Goal: Task Accomplishment & Management: Complete application form

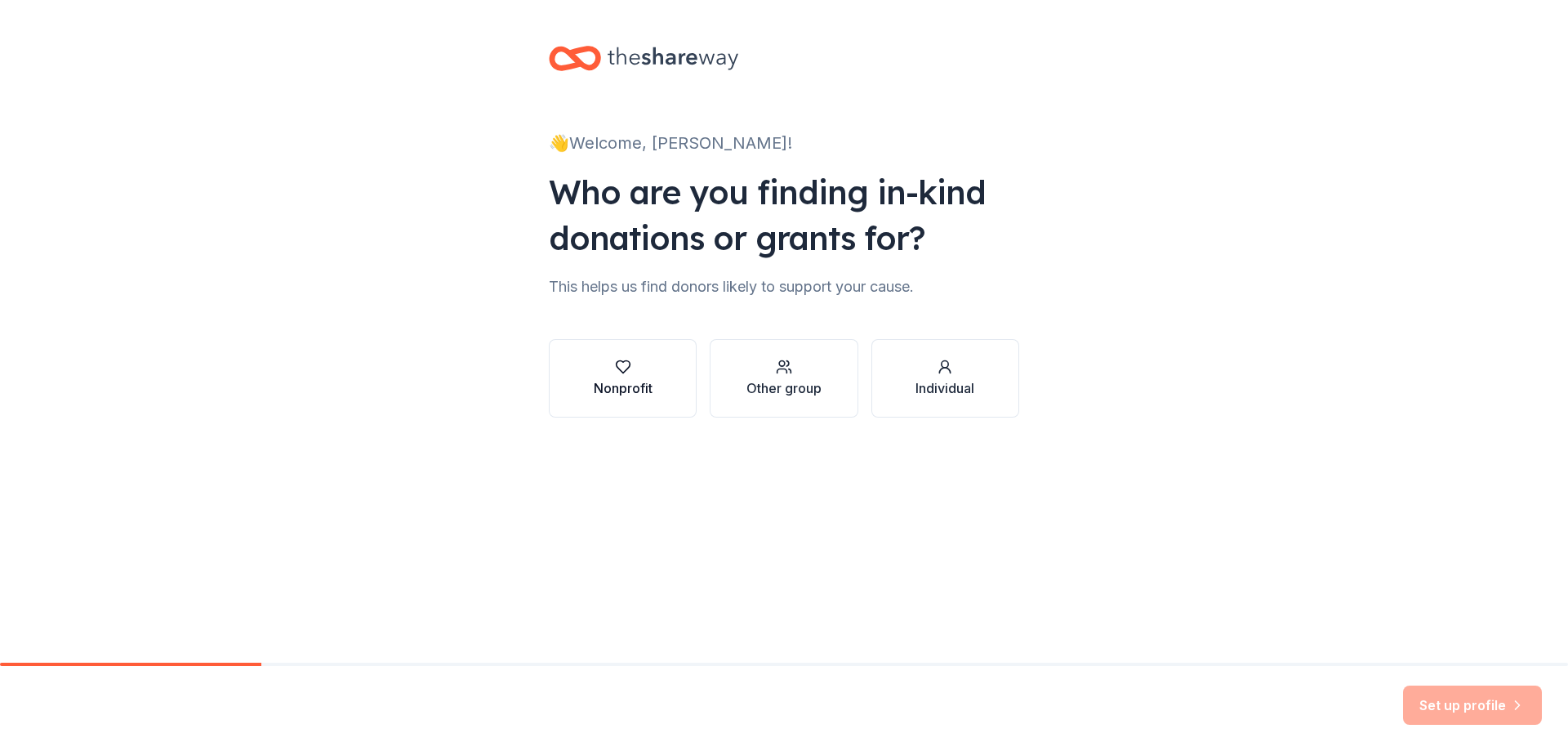
click at [608, 377] on div "Nonprofit" at bounding box center [622, 378] width 58 height 40
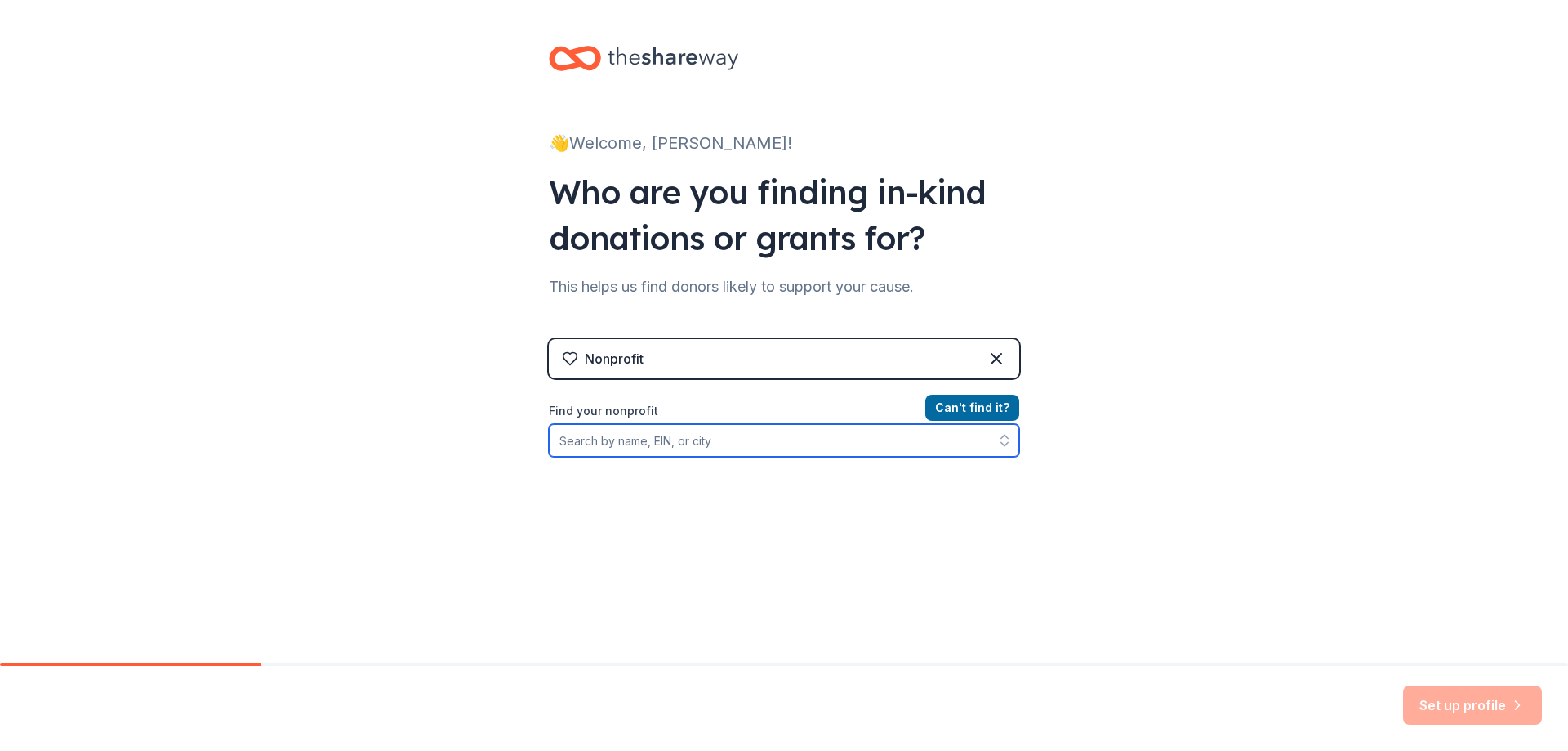
click at [699, 437] on input "Find your nonprofit" at bounding box center [784, 439] width 470 height 33
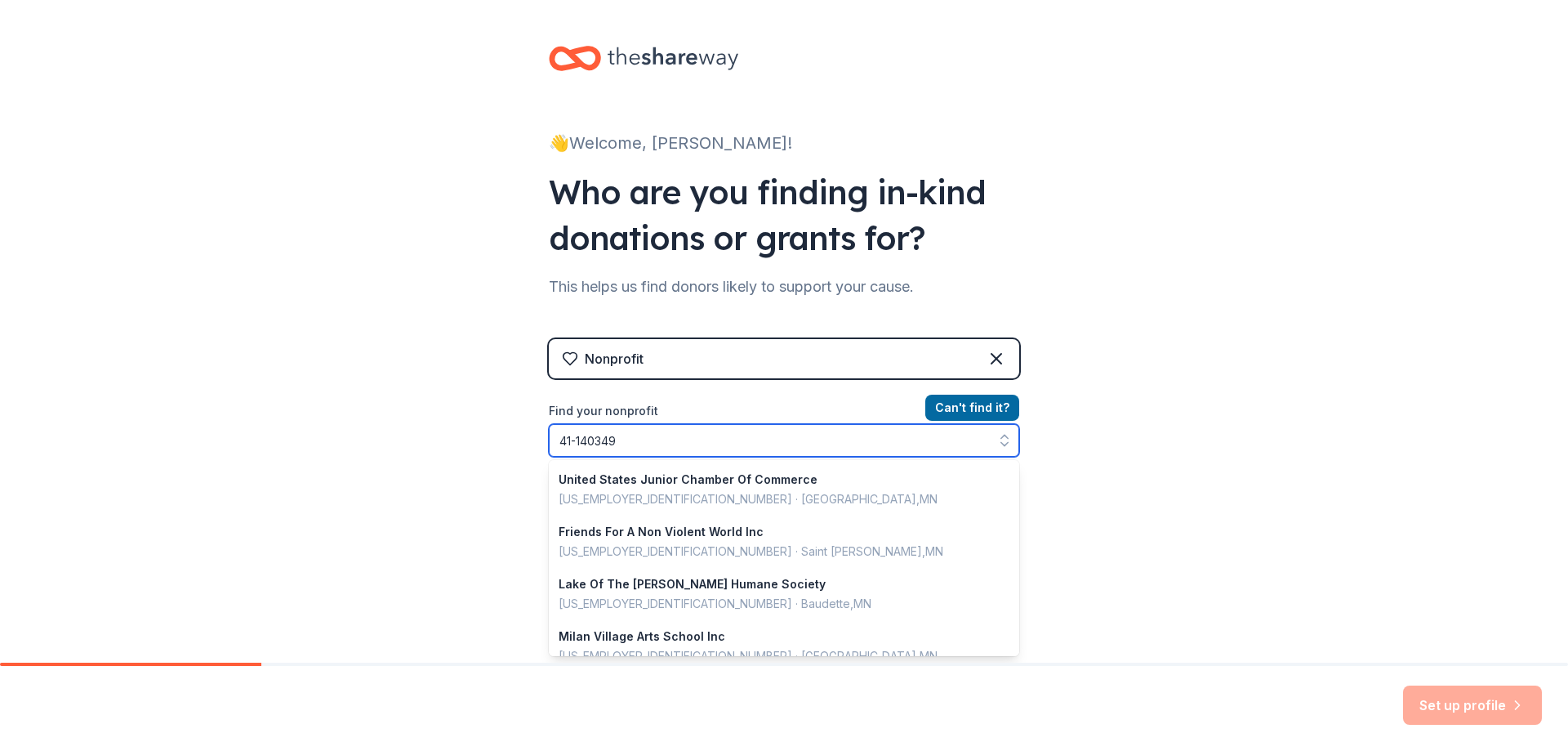
type input "41-1403496"
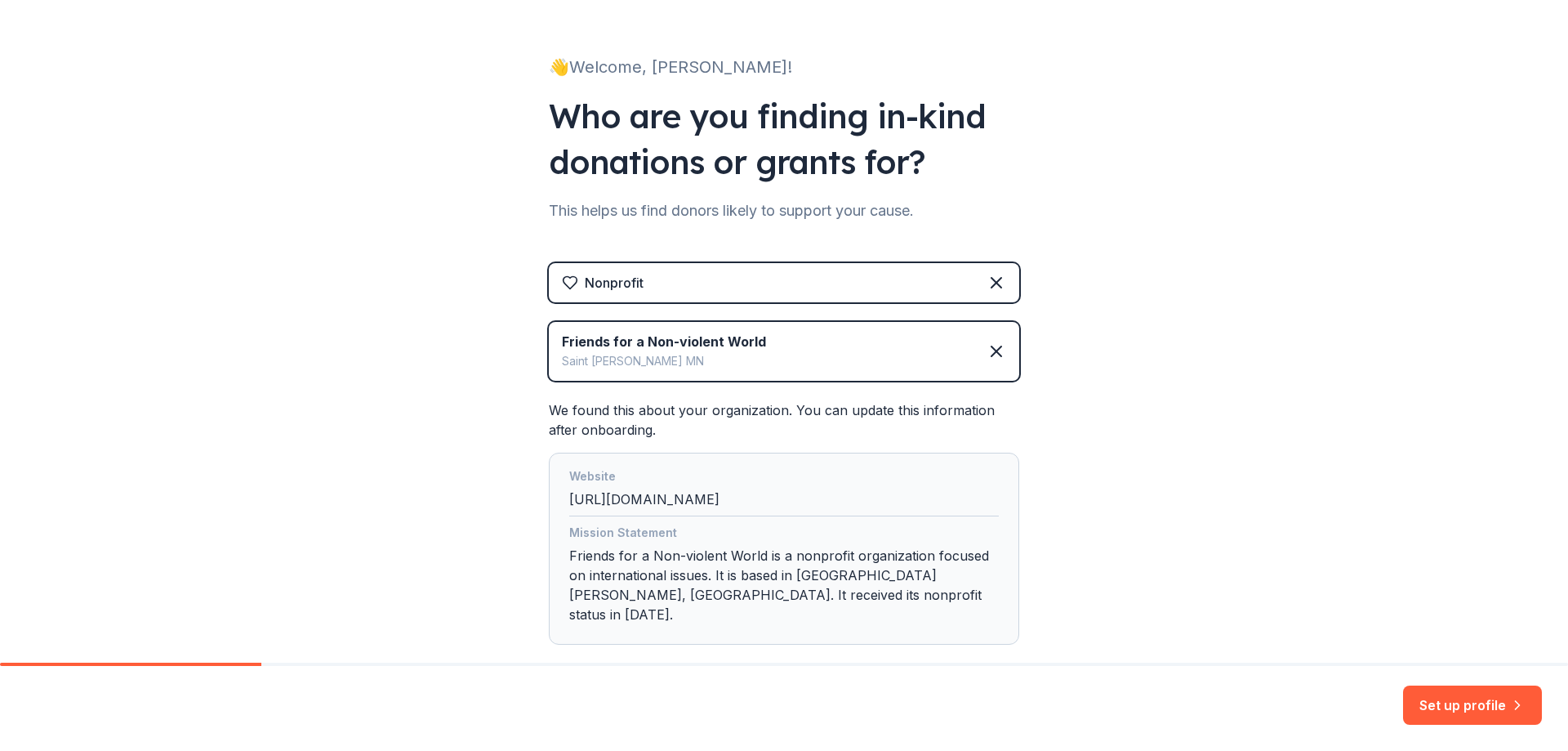
scroll to position [149, 0]
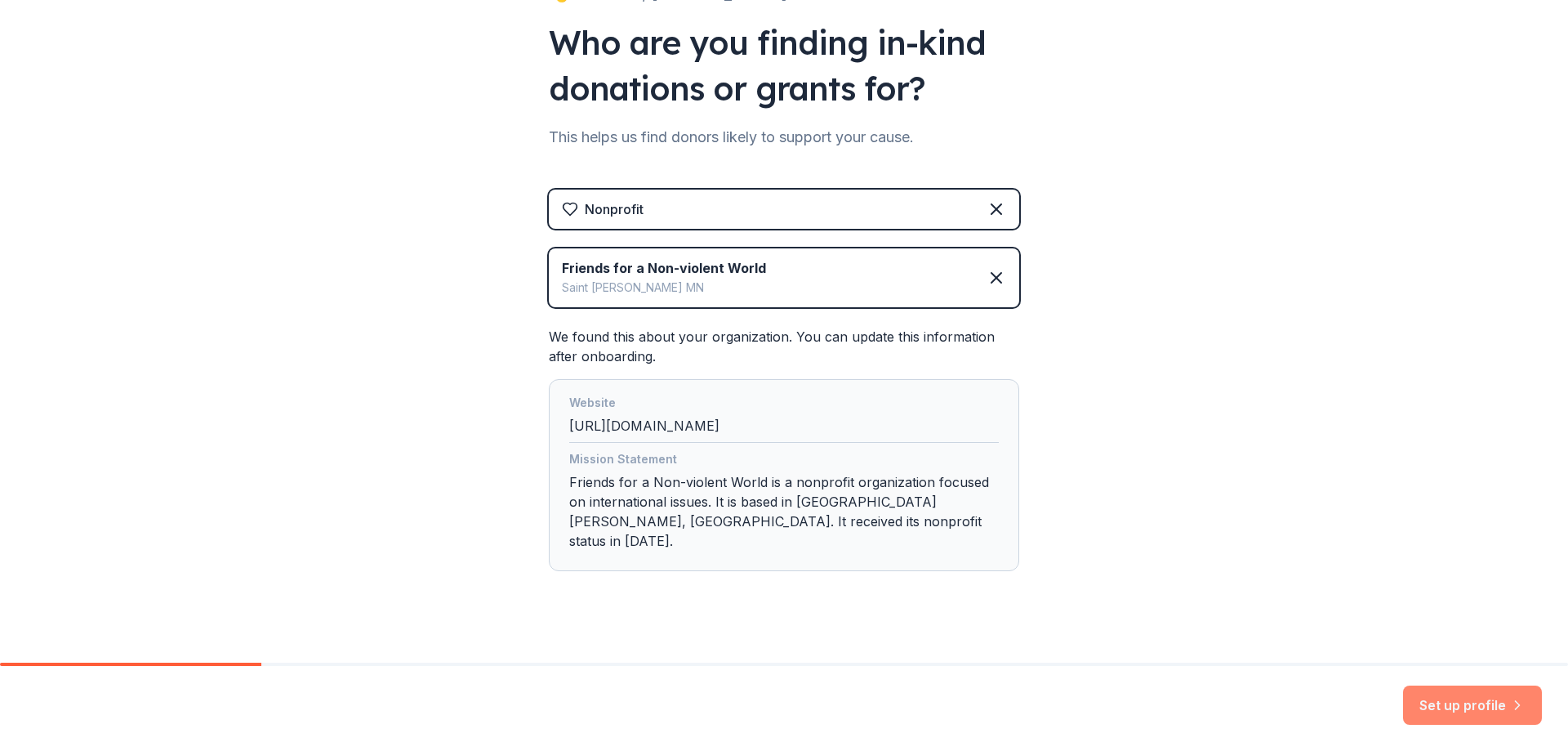
click at [1479, 696] on button "Set up profile" at bounding box center [1472, 705] width 138 height 40
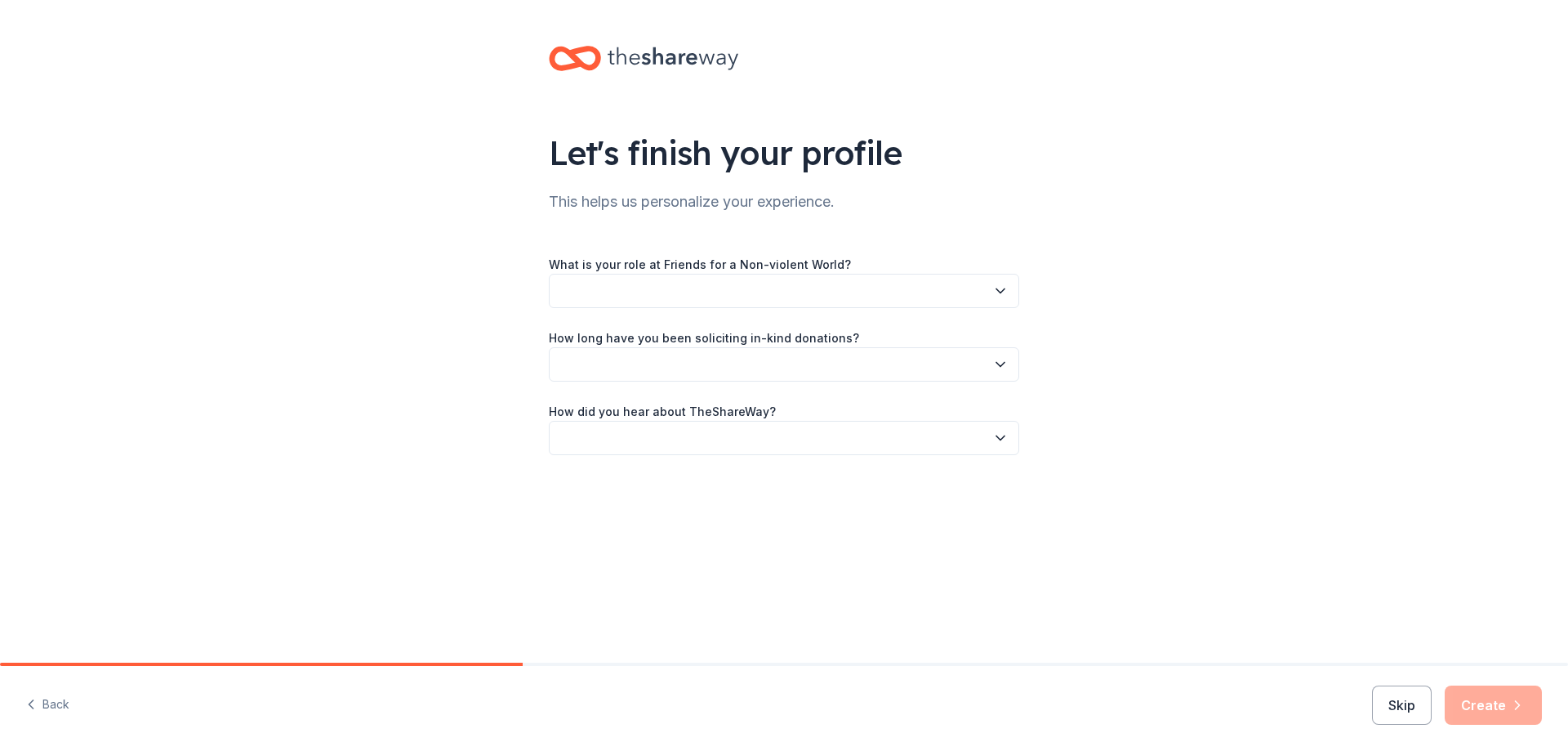
click at [681, 290] on button "button" at bounding box center [784, 291] width 470 height 35
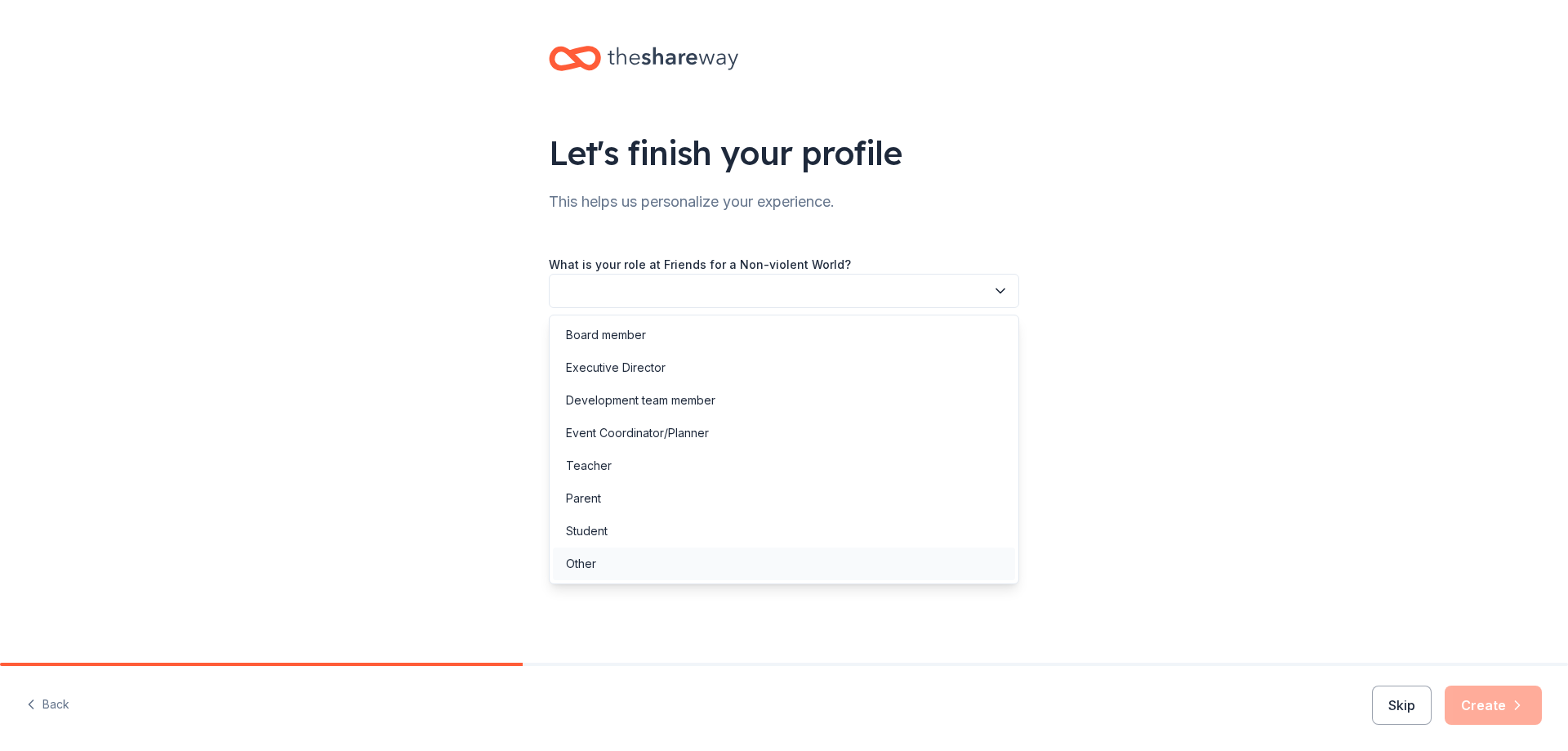
click at [662, 568] on div "Other" at bounding box center [784, 563] width 462 height 33
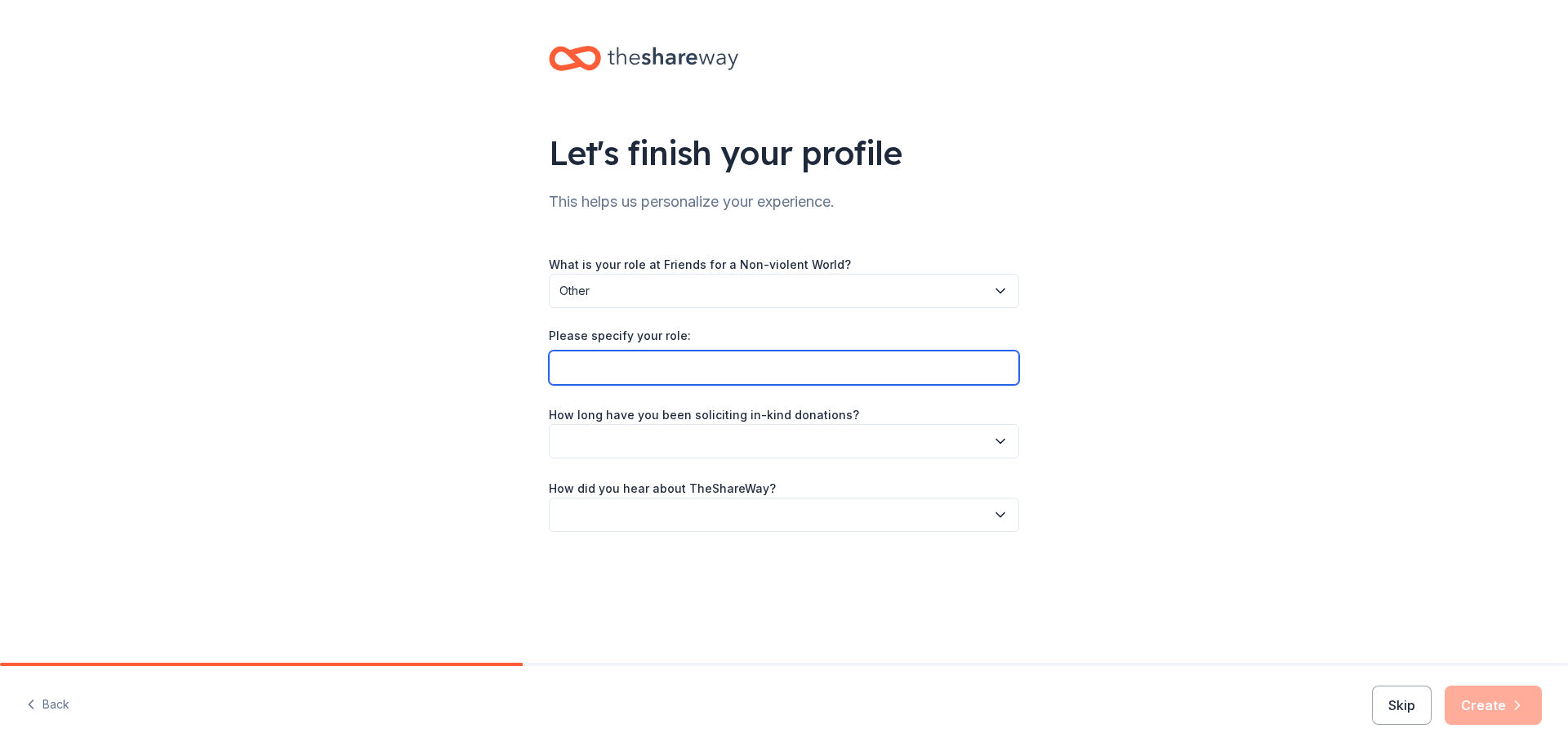
click at [690, 361] on input "Please specify your role:" at bounding box center [784, 367] width 470 height 35
type input "Administrative Manager"
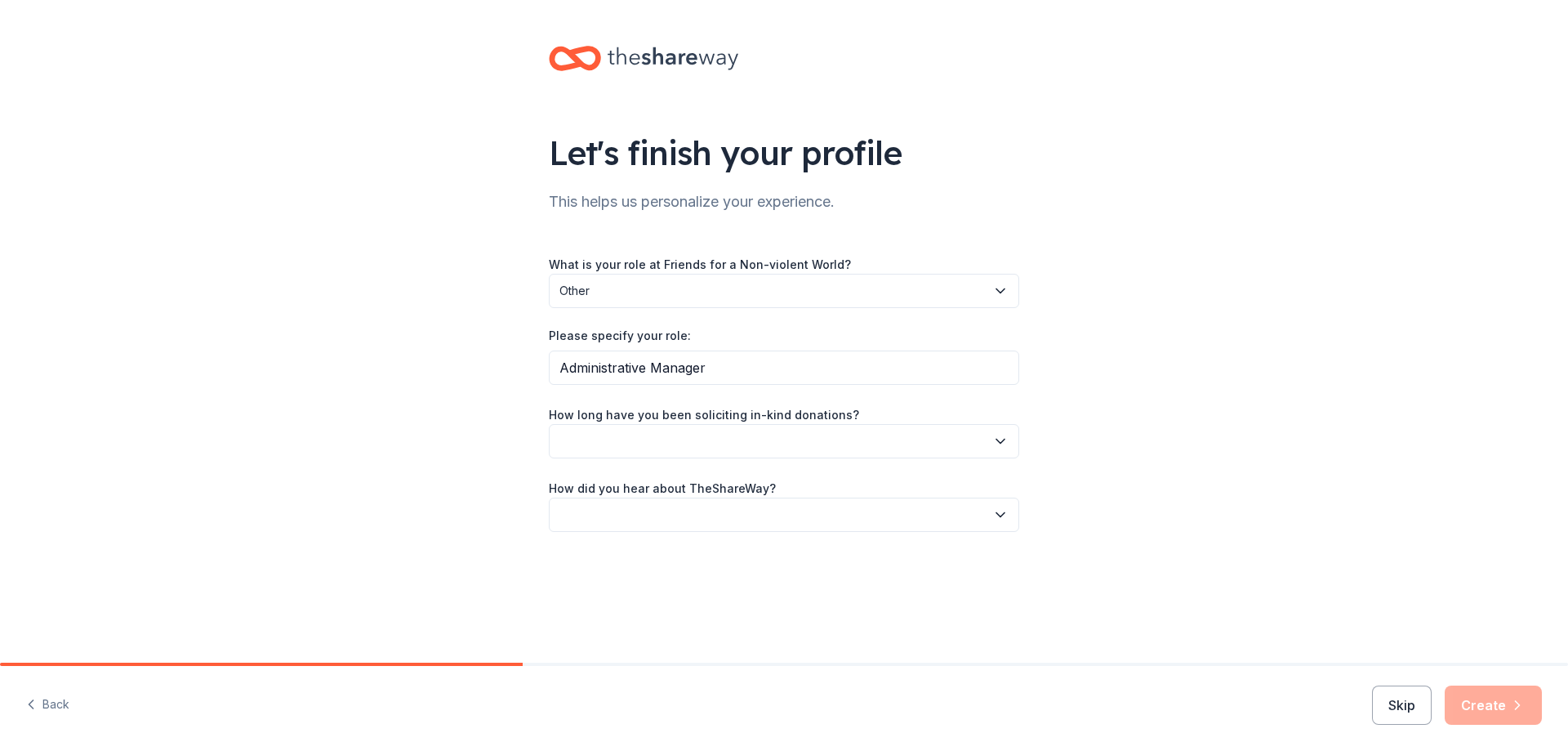
click at [979, 443] on button "button" at bounding box center [784, 440] width 470 height 35
click at [954, 487] on div "This is my first time!" at bounding box center [784, 485] width 462 height 33
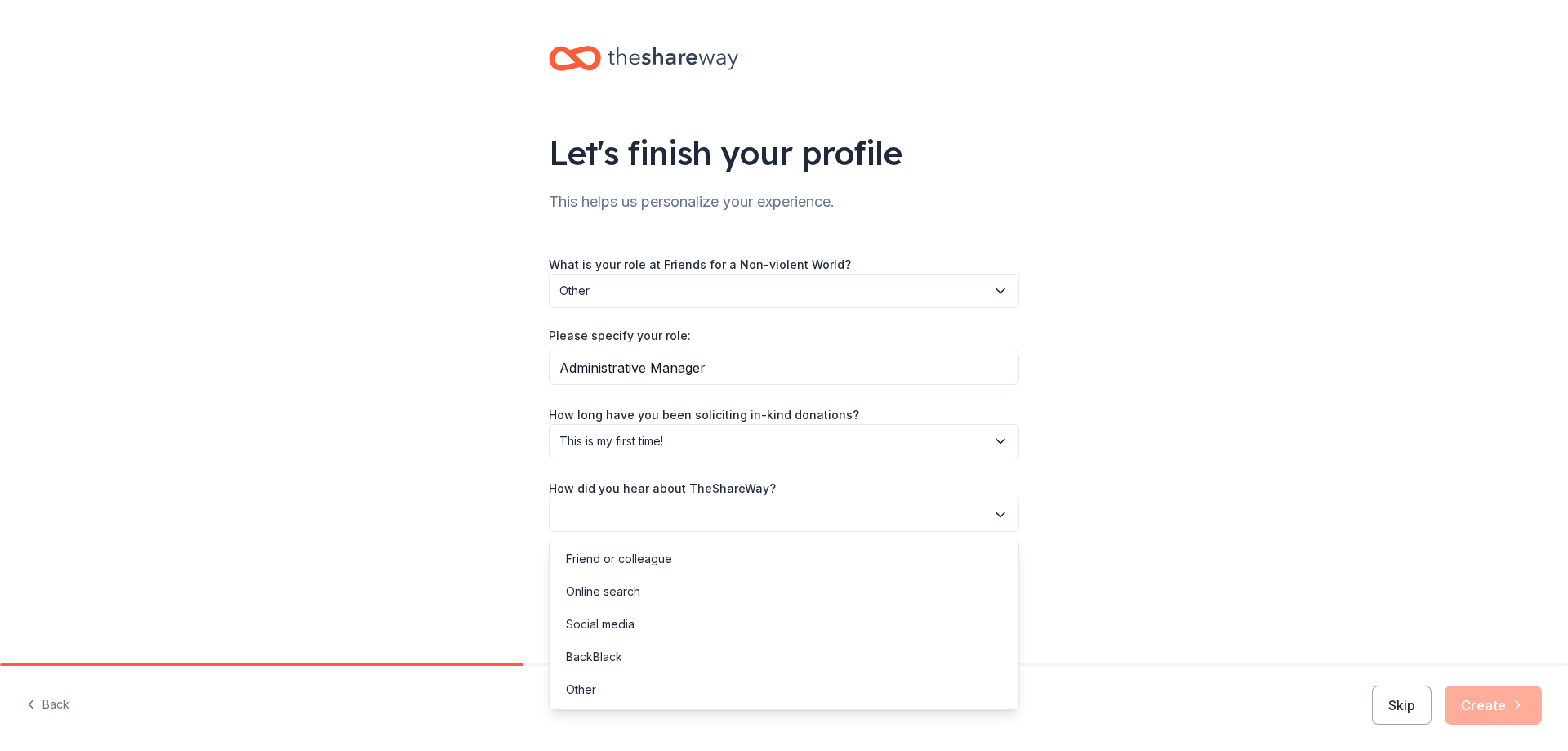
click at [950, 511] on button "button" at bounding box center [784, 515] width 470 height 35
click at [845, 689] on div "Other" at bounding box center [784, 689] width 462 height 33
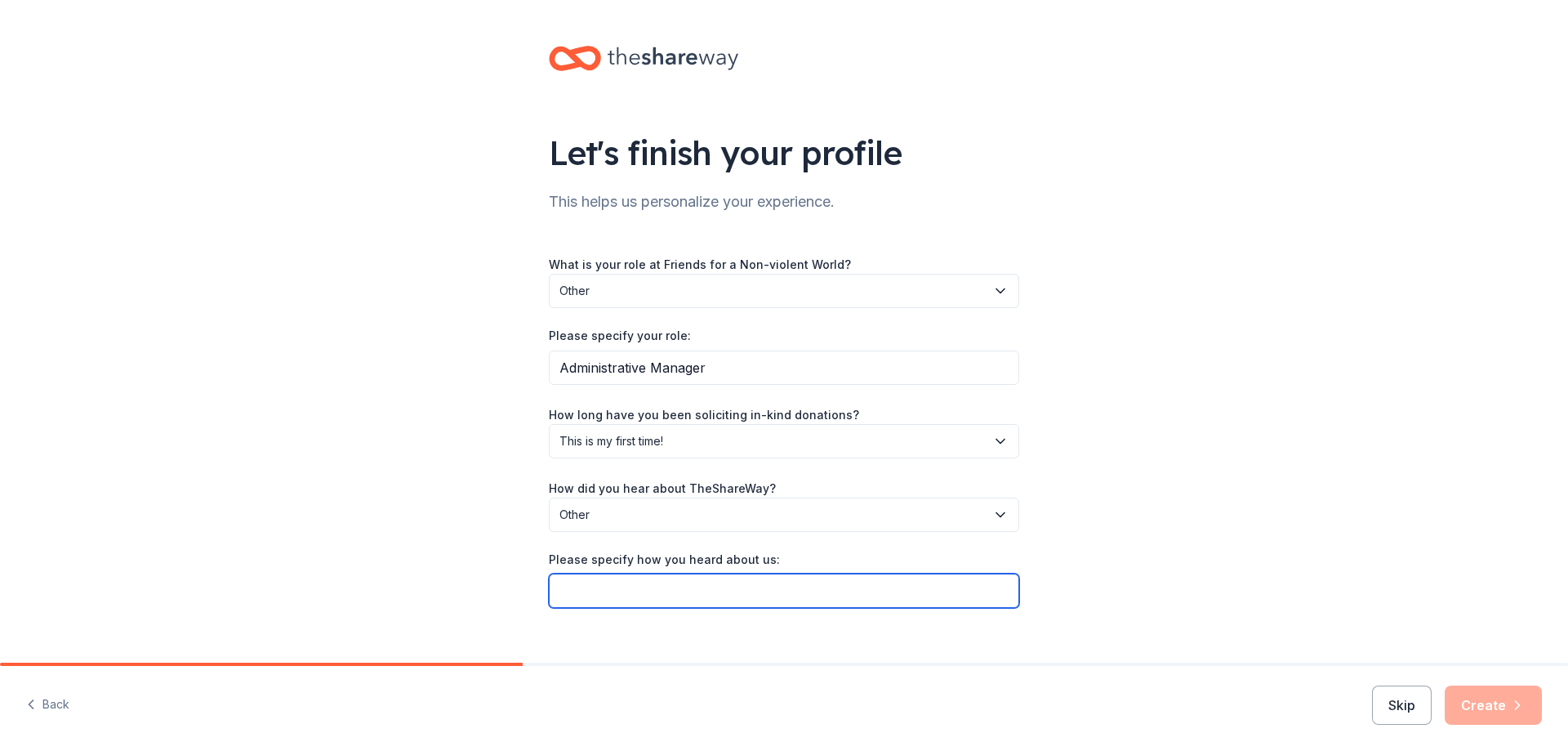
click at [845, 592] on input "Please specify how you heard about us:" at bounding box center [784, 590] width 470 height 35
type input "M"
type input "I"
type input "My org has used it previously."
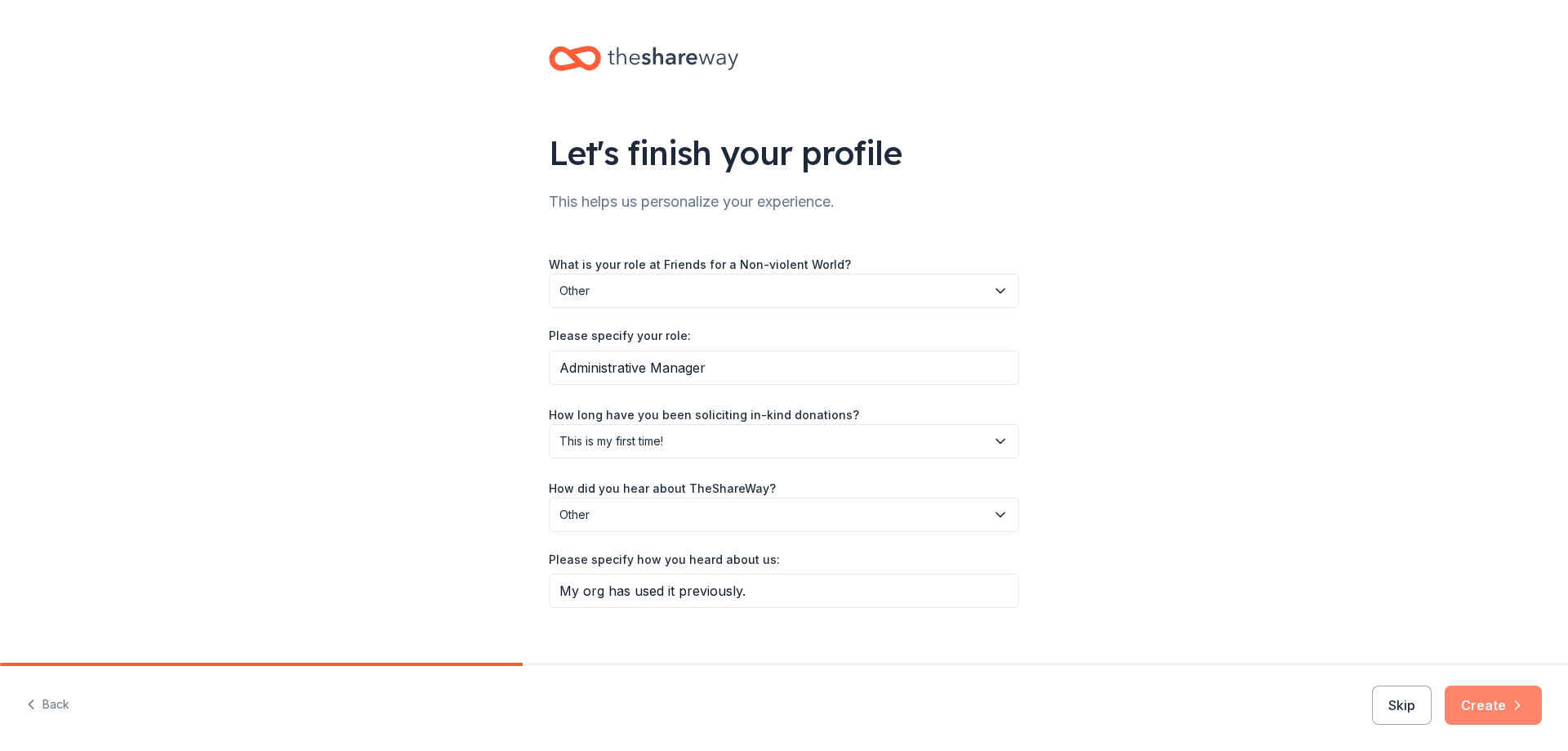
click at [1484, 699] on button "Create" at bounding box center [1493, 705] width 97 height 40
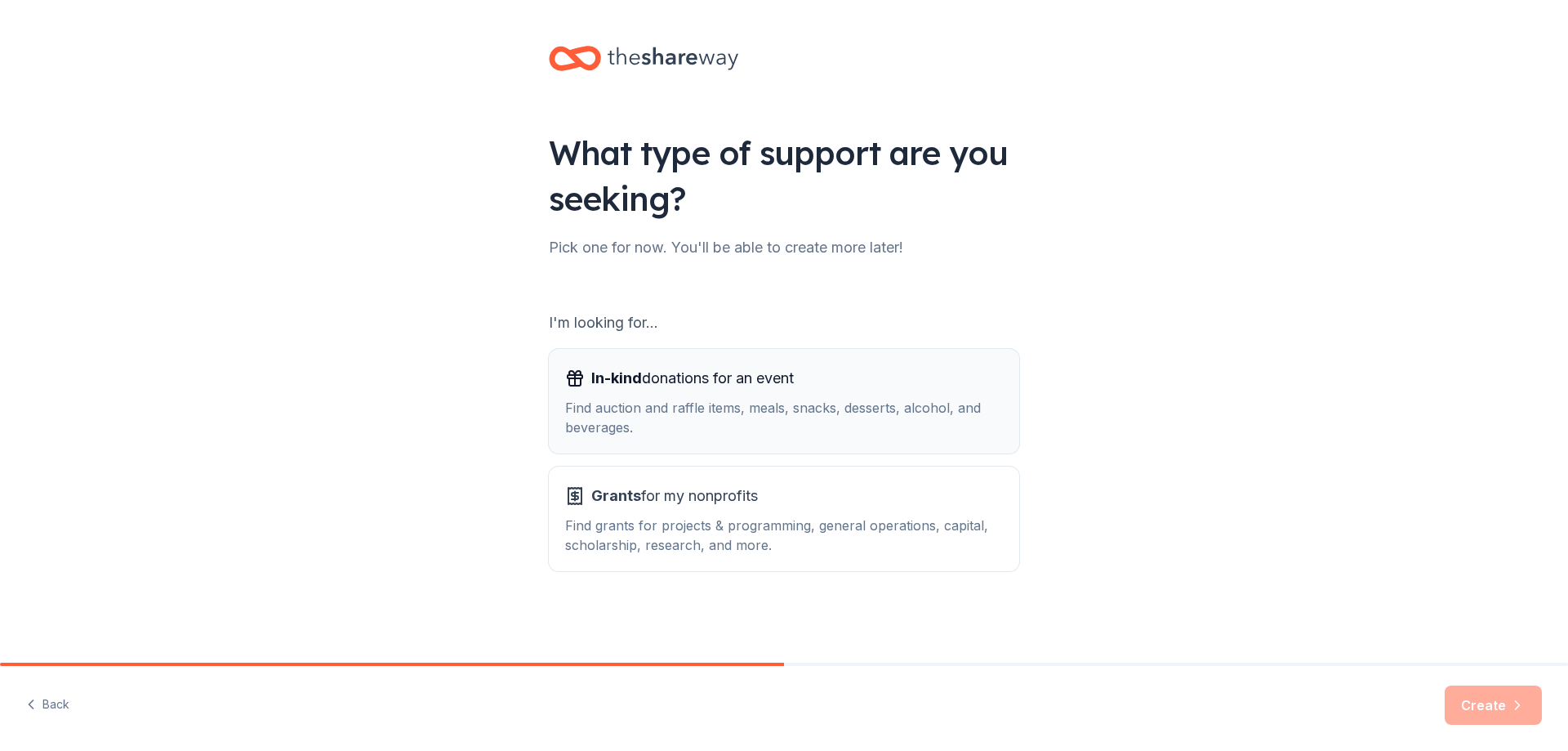
click at [862, 395] on div "In-kind donations for an event Find auction and raffle items, meals, snacks, de…" at bounding box center [784, 401] width 437 height 72
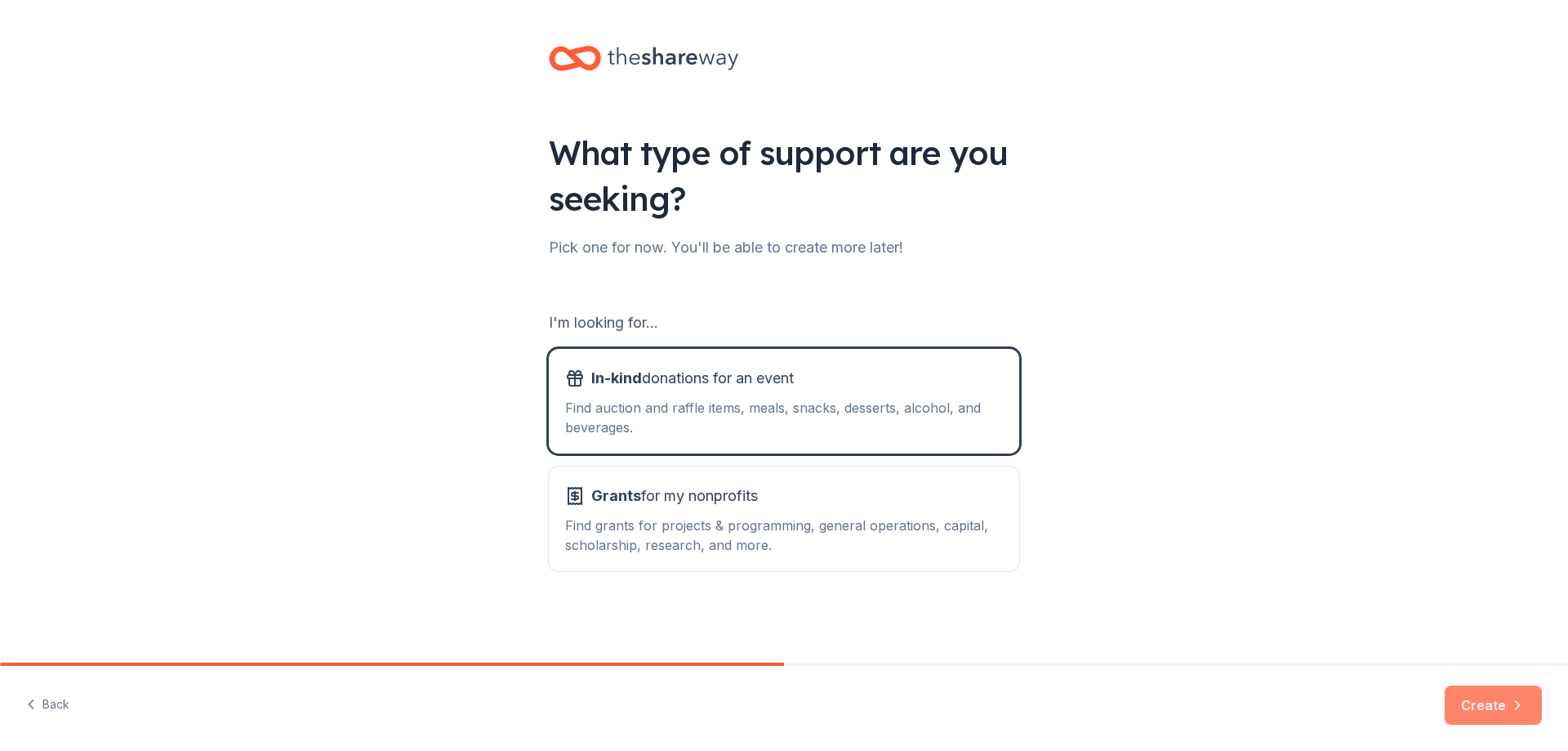
click at [1495, 706] on button "Create" at bounding box center [1493, 705] width 97 height 40
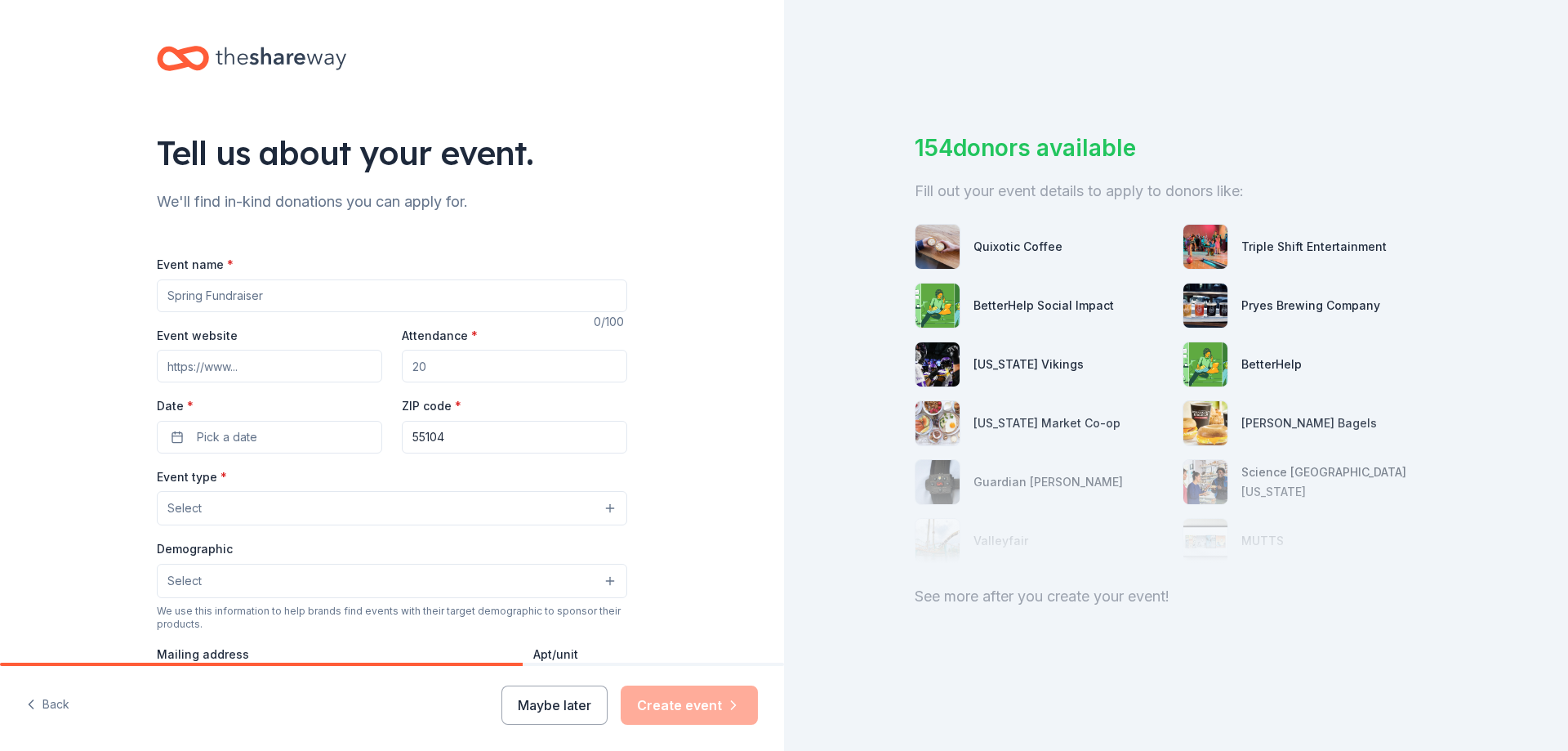
click at [323, 287] on input "Event name *" at bounding box center [391, 295] width 470 height 33
type input "H"
type input "2025 Holiday Fair"
click at [254, 358] on input "Event website" at bounding box center [269, 365] width 226 height 33
type input "www.fnvw.org"
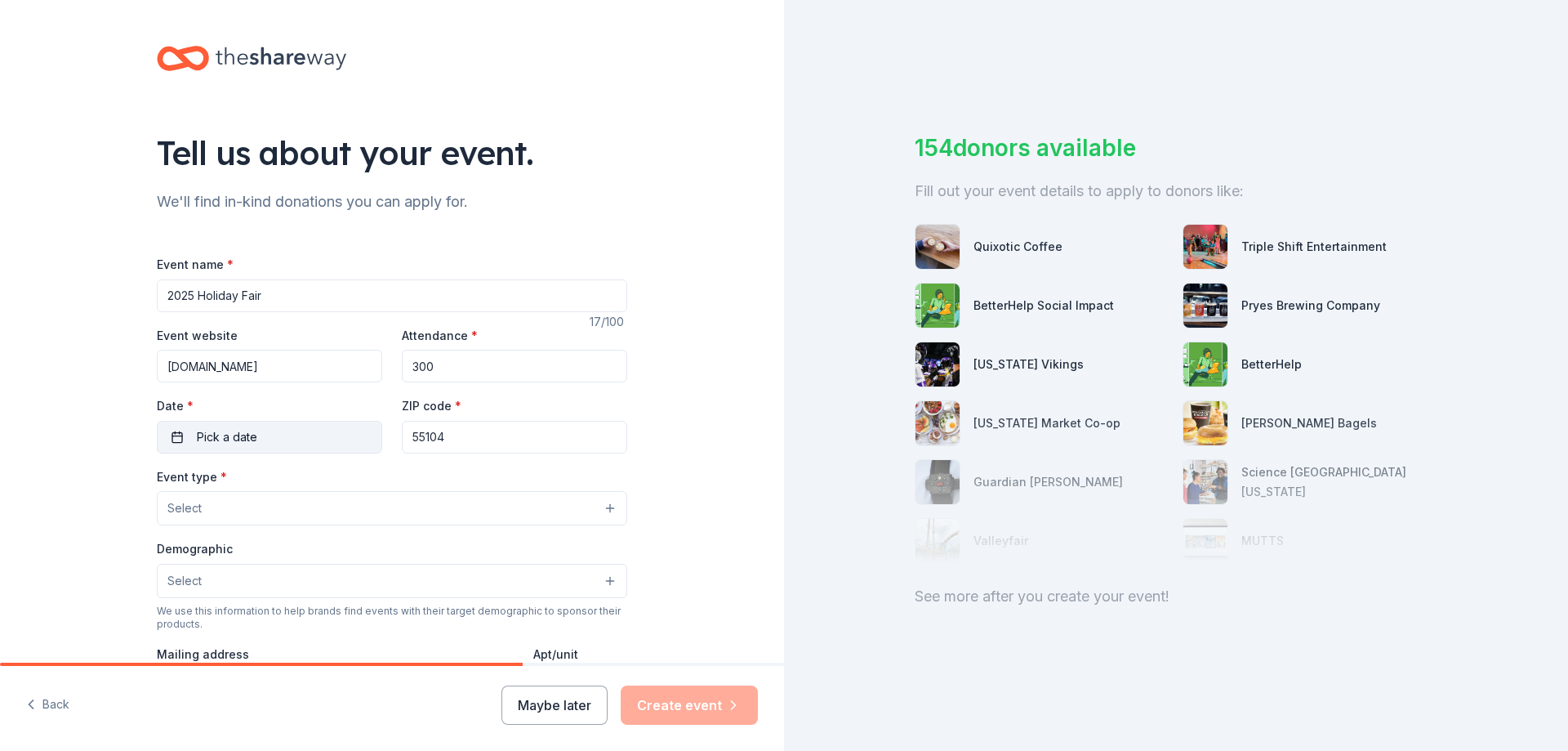
type input "300"
click at [291, 434] on button "Pick a date" at bounding box center [269, 436] width 226 height 33
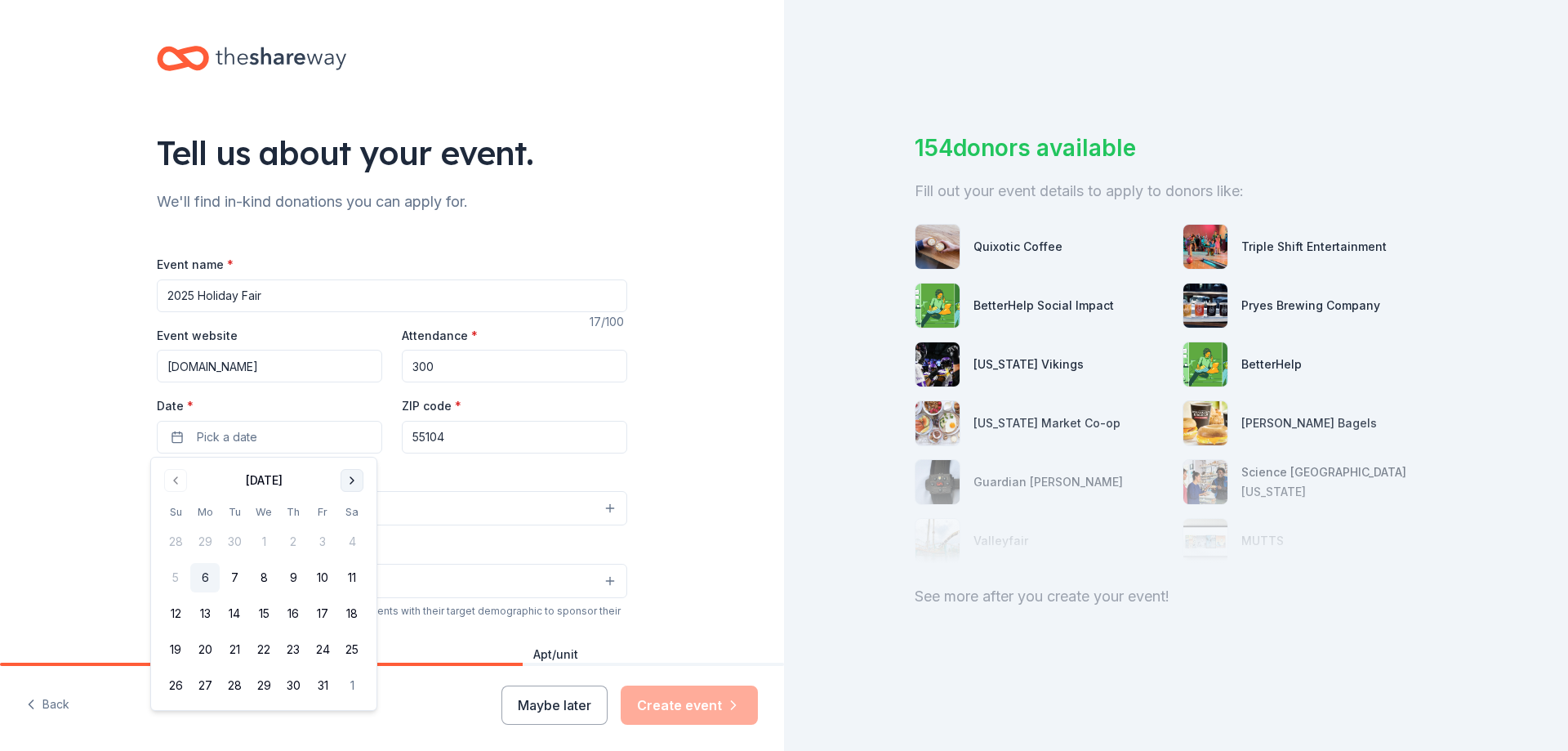
click at [344, 475] on button "Go to next month" at bounding box center [351, 480] width 23 height 23
click at [347, 475] on button "Go to next month" at bounding box center [351, 480] width 23 height 23
click at [349, 542] on button "6" at bounding box center [352, 541] width 30 height 30
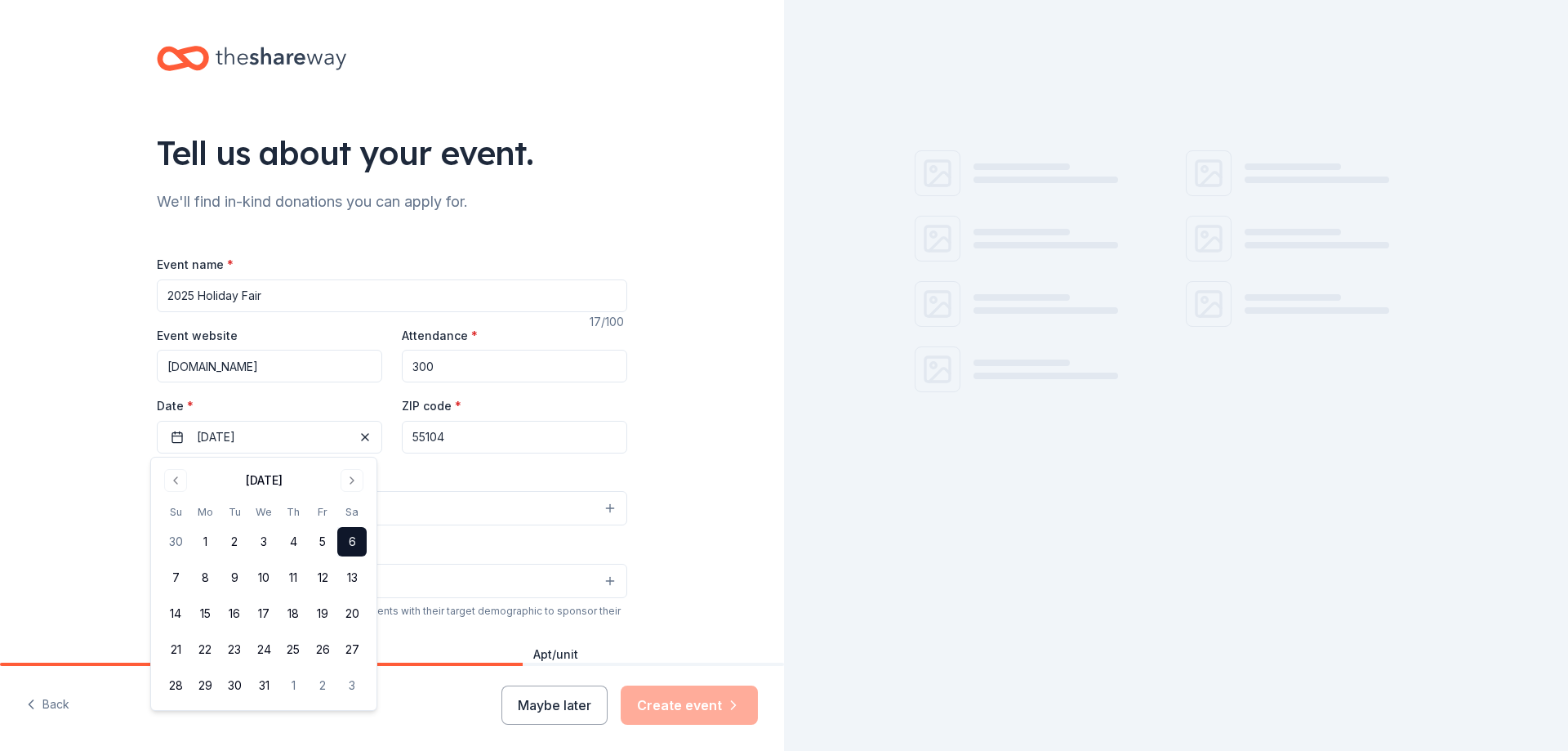
click at [462, 433] on input "55104" at bounding box center [514, 436] width 226 height 33
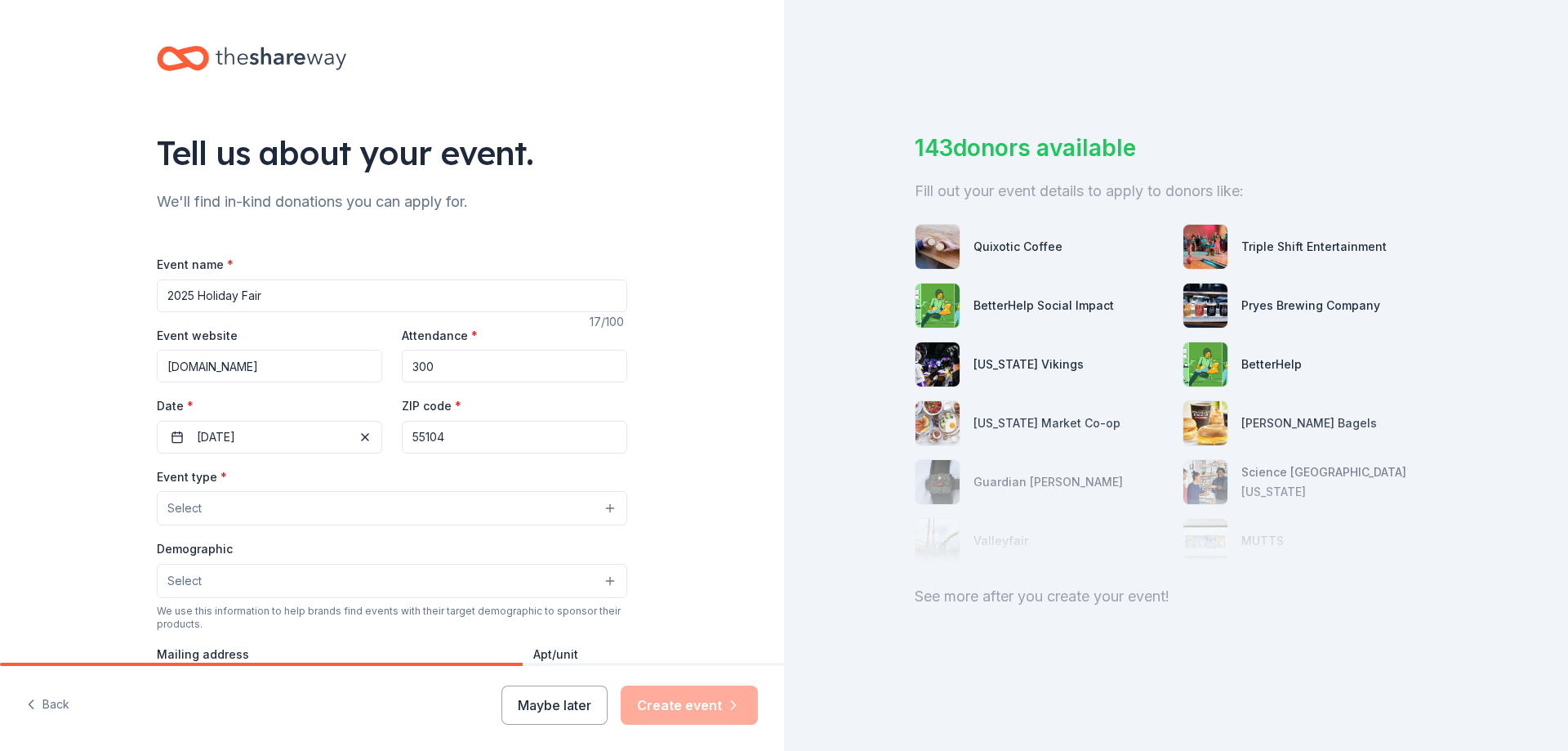
drag, startPoint x: 493, startPoint y: 440, endPoint x: 387, endPoint y: 438, distance: 106.0
click at [387, 438] on div "Event website www.fnvw.org Attendance * 300 Date * 12/06/2025 ZIP code * 55104" at bounding box center [391, 390] width 470 height 129
paste input "410"
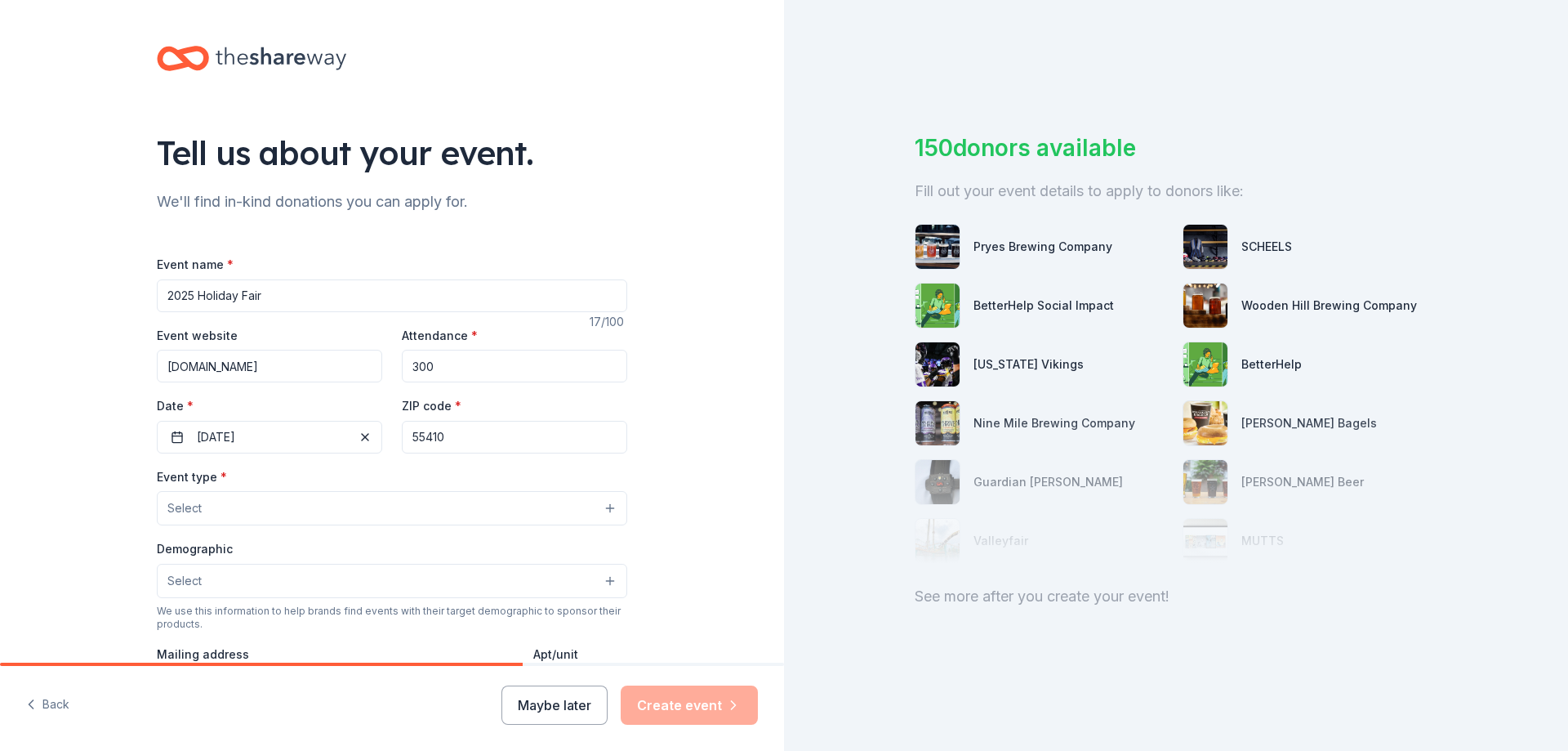
type input "55410"
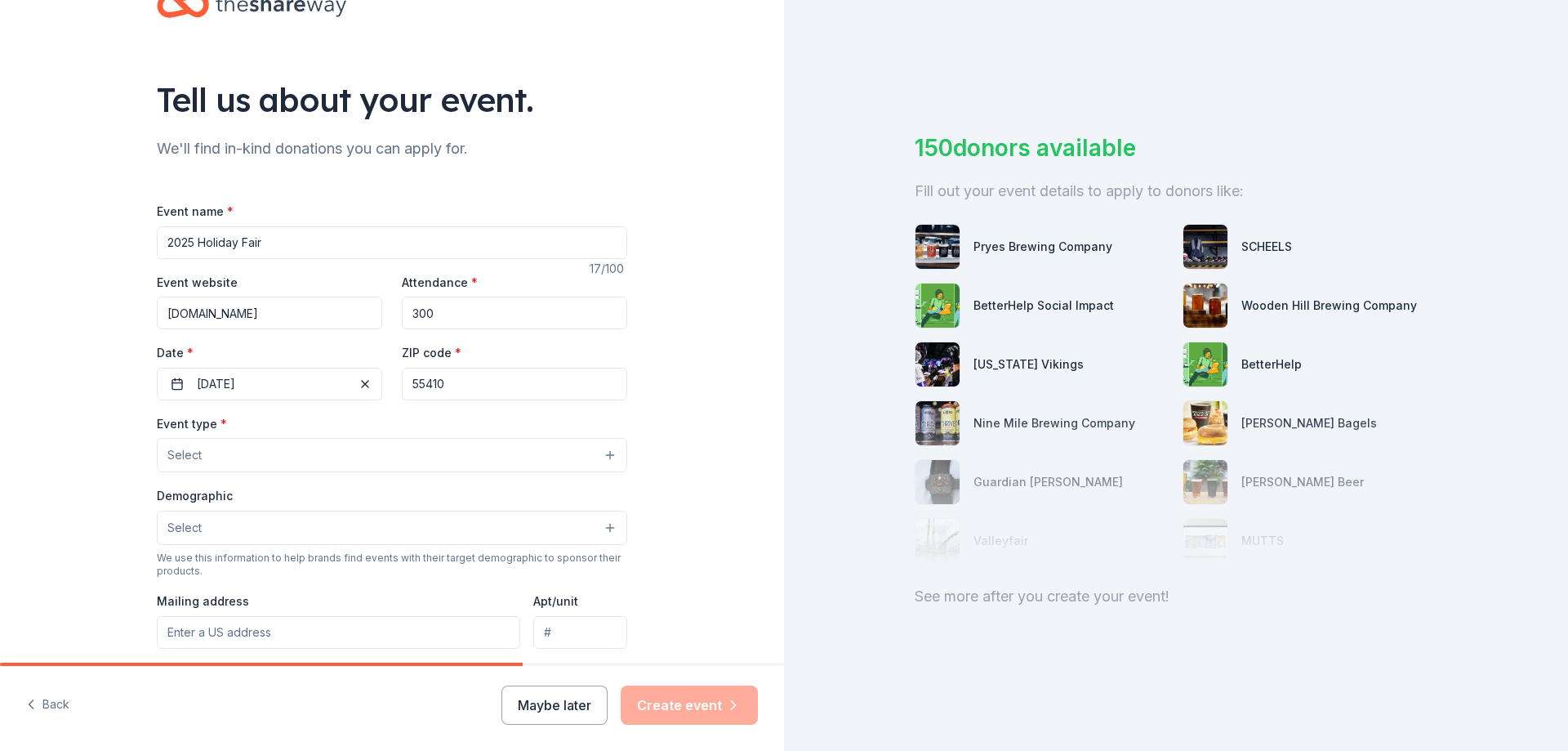
scroll to position [82, 0]
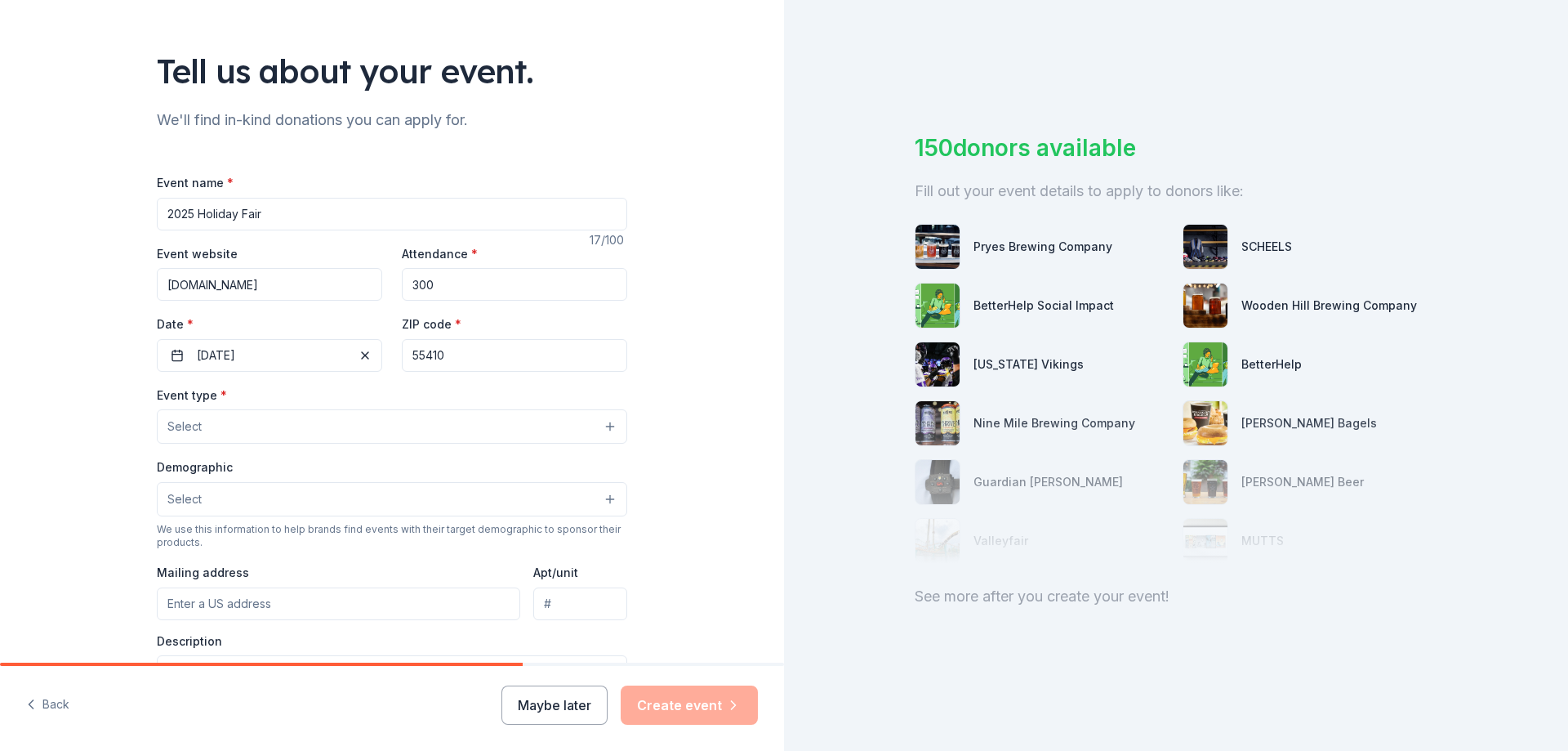
click at [230, 430] on button "Select" at bounding box center [391, 426] width 470 height 35
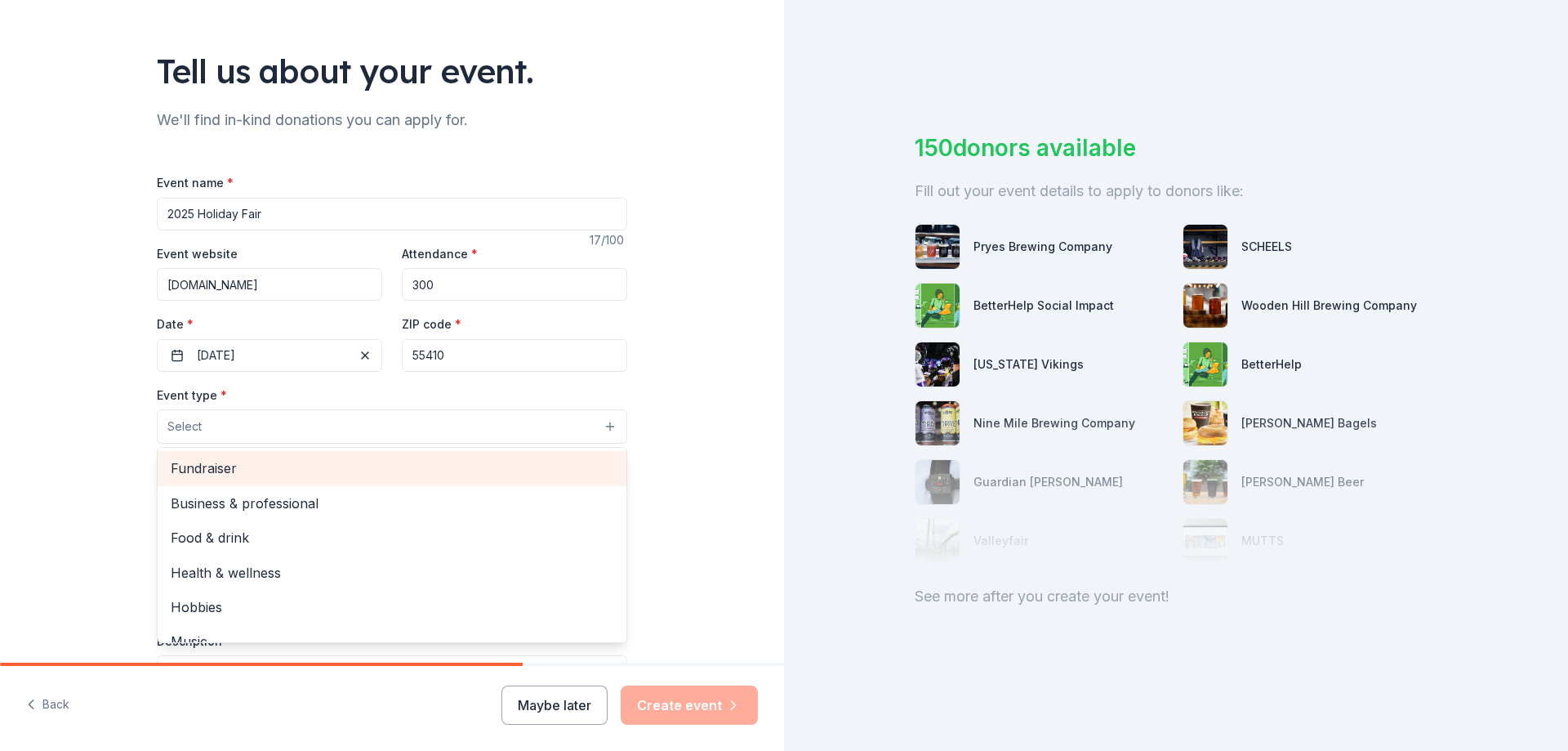
click at [226, 460] on span "Fundraiser" at bounding box center [392, 467] width 442 height 21
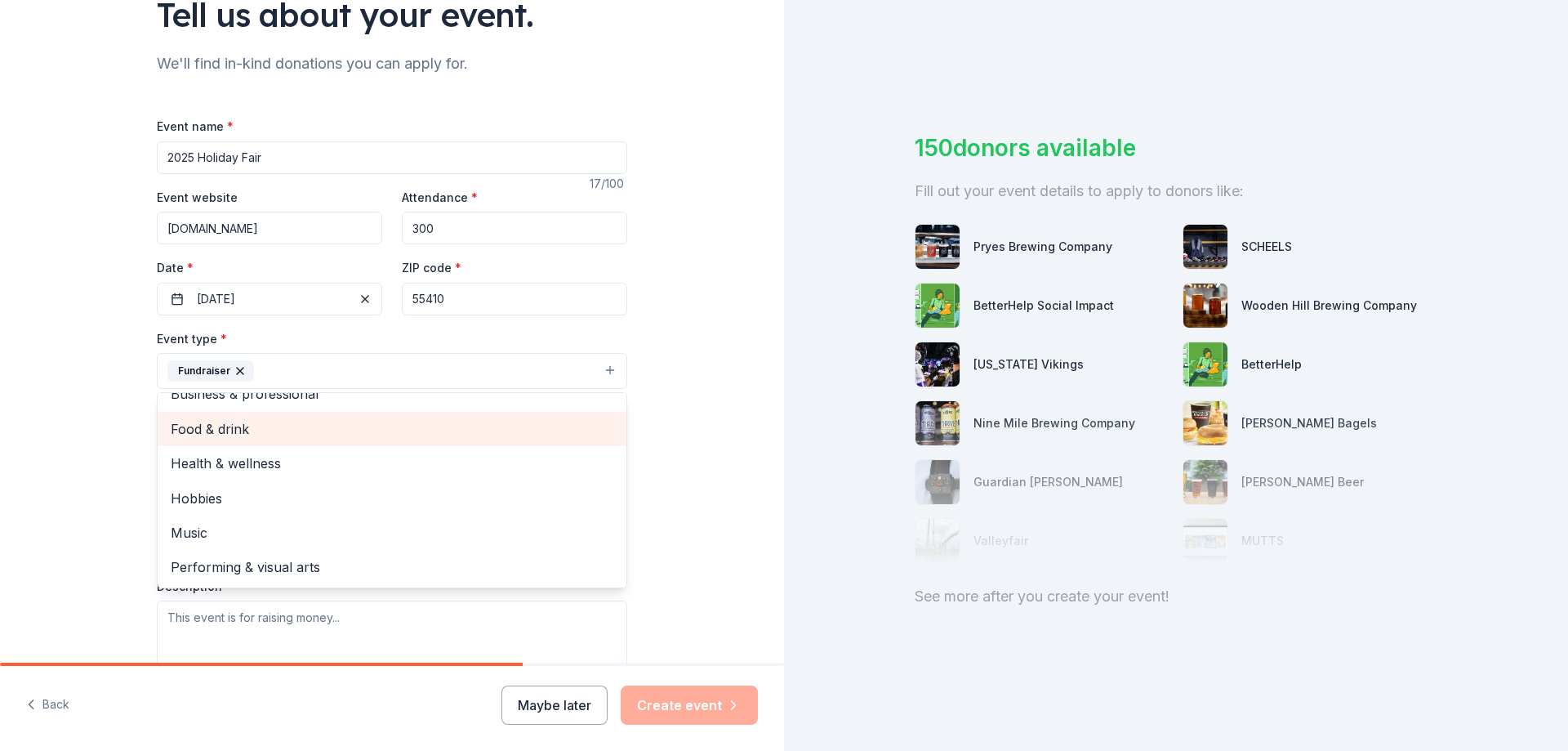
scroll to position [163, 0]
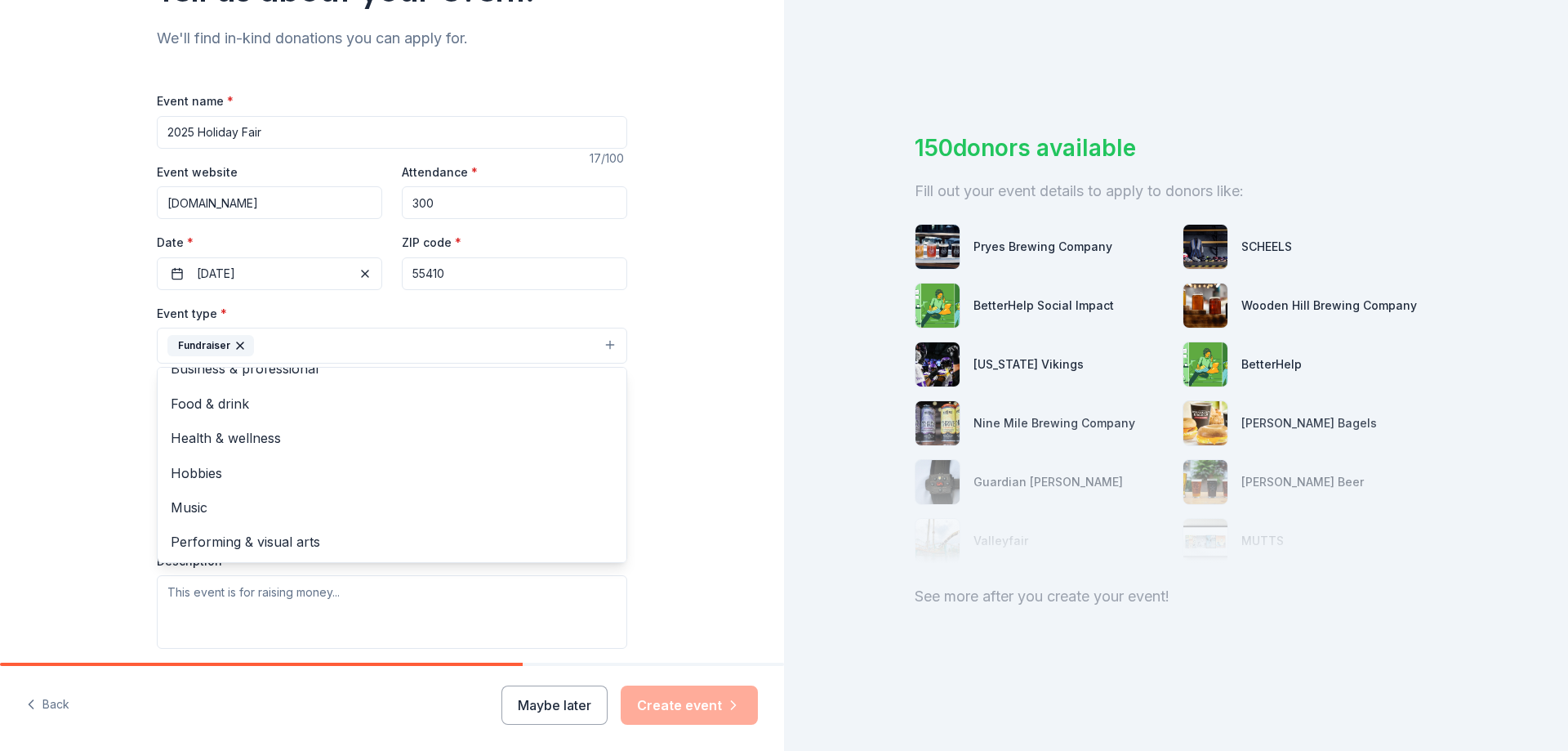
click at [675, 495] on div "Tell us about your event. We'll find in-kind donations you can apply for. Event…" at bounding box center [392, 381] width 784 height 1088
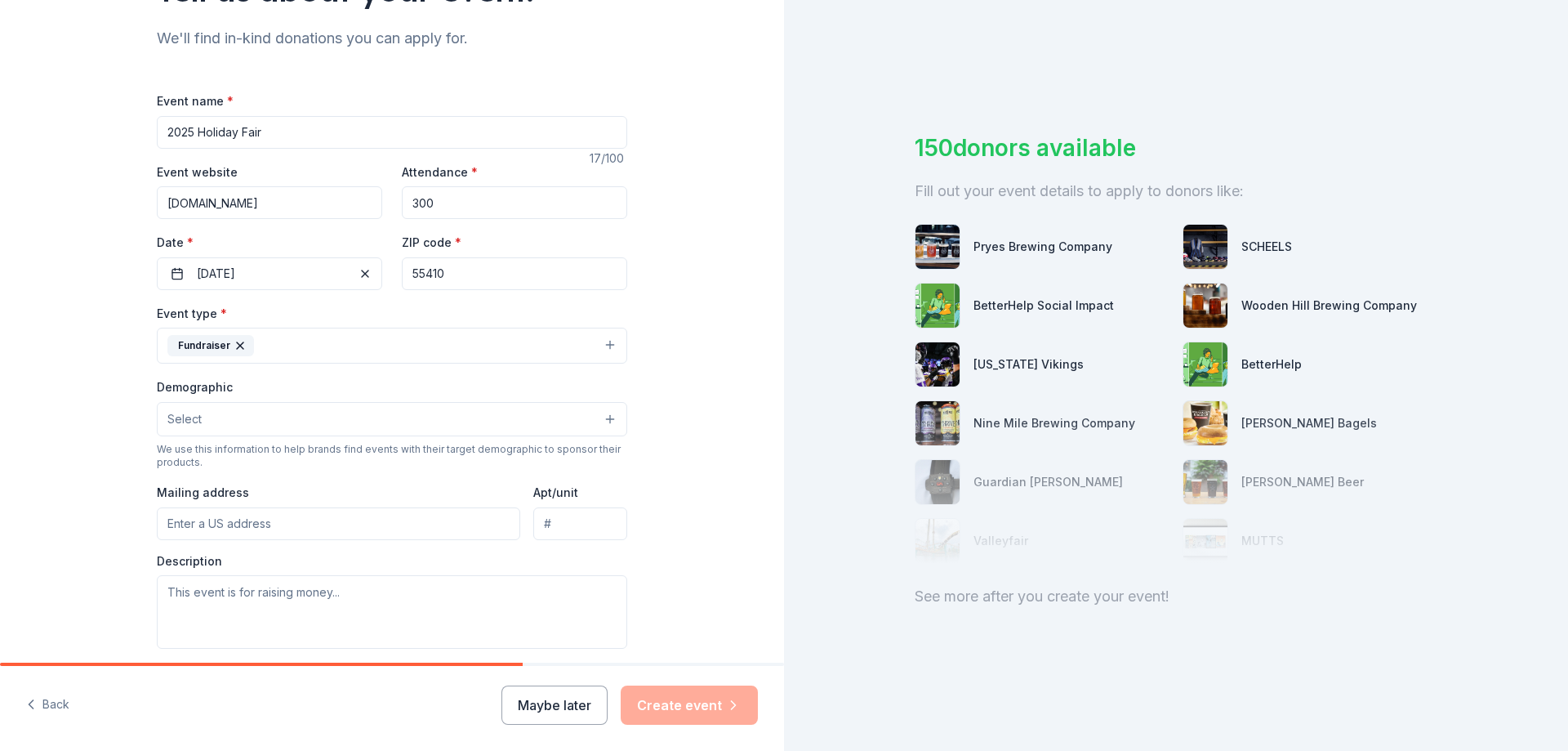
click at [198, 416] on button "Select" at bounding box center [391, 419] width 470 height 35
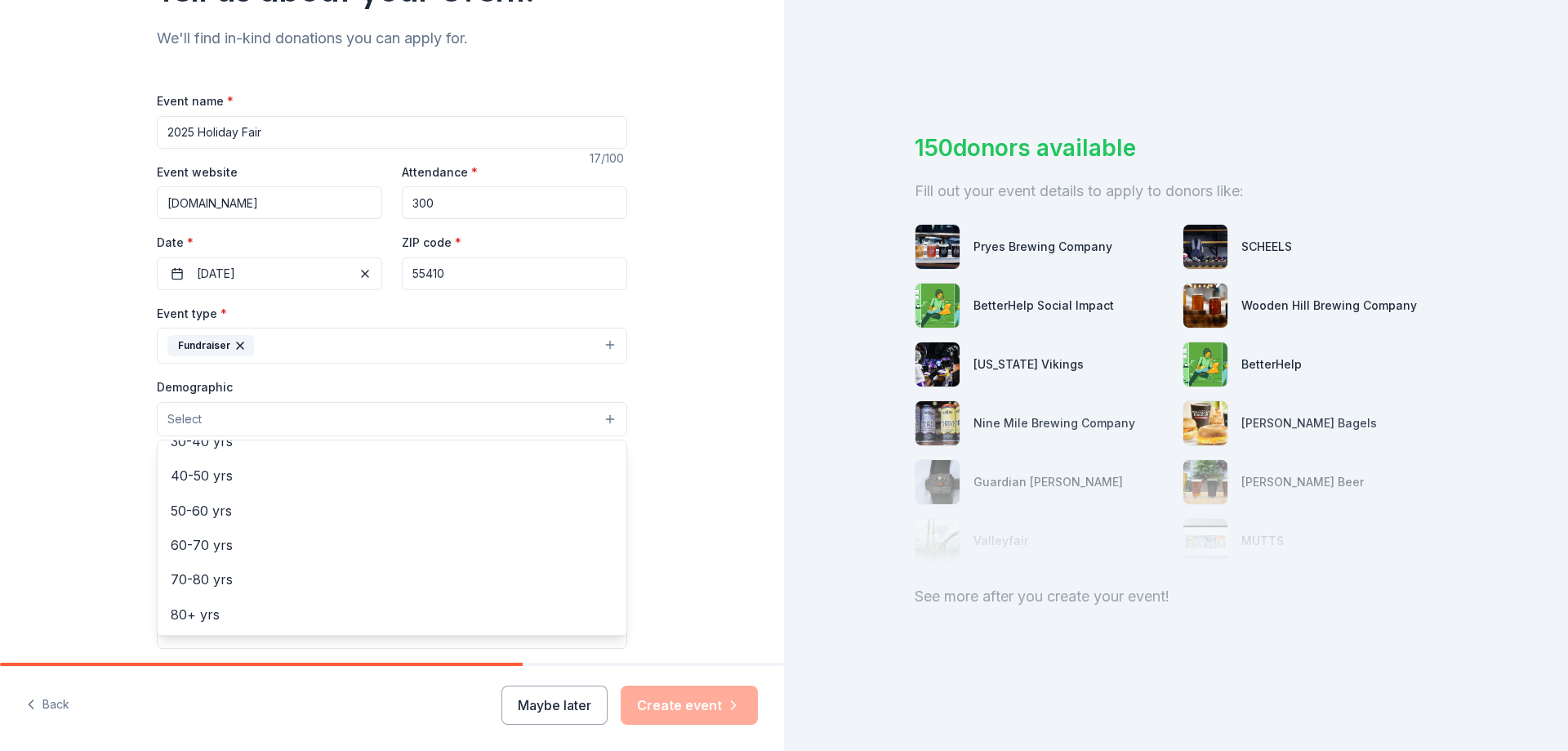
scroll to position [0, 0]
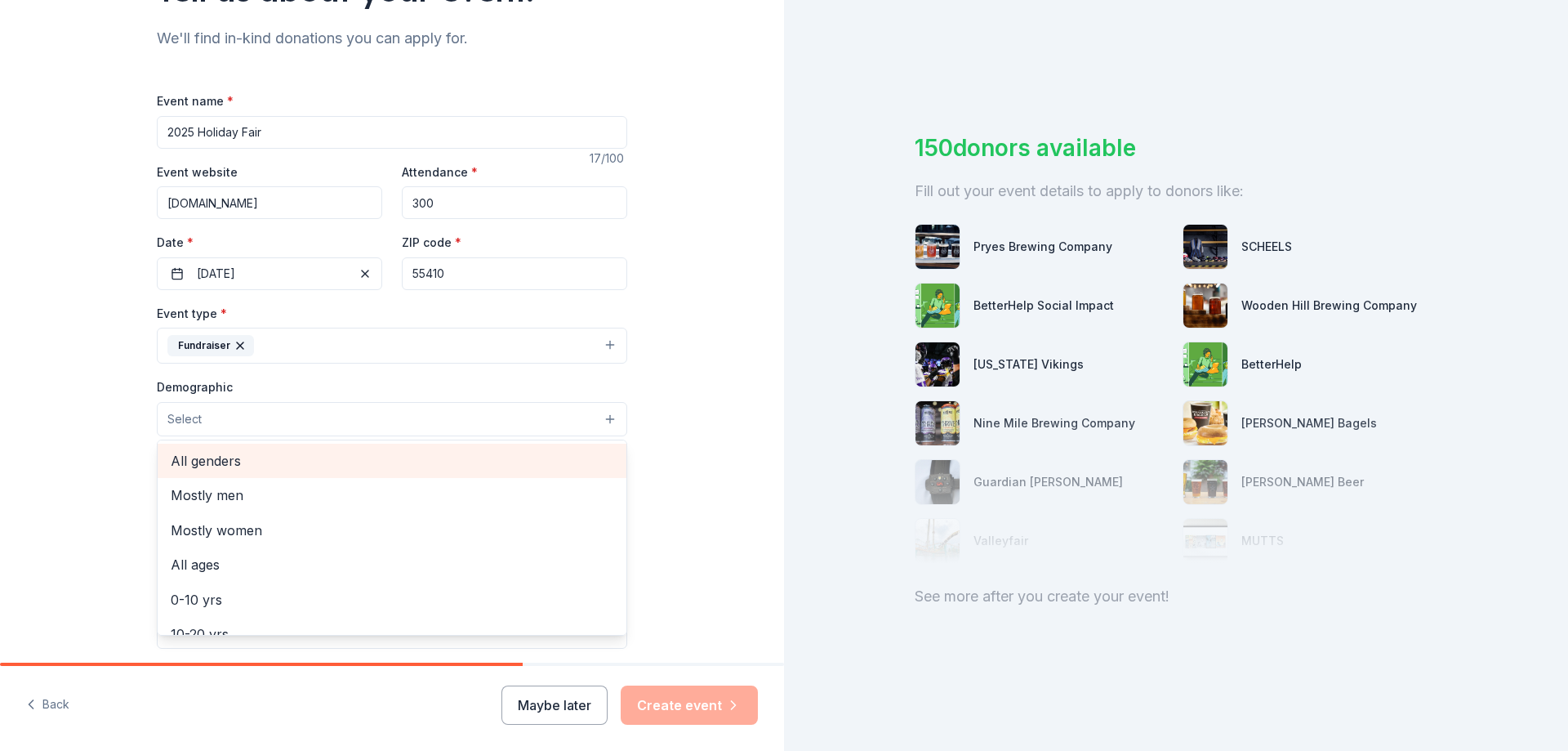
click at [231, 461] on span "All genders" at bounding box center [392, 460] width 442 height 21
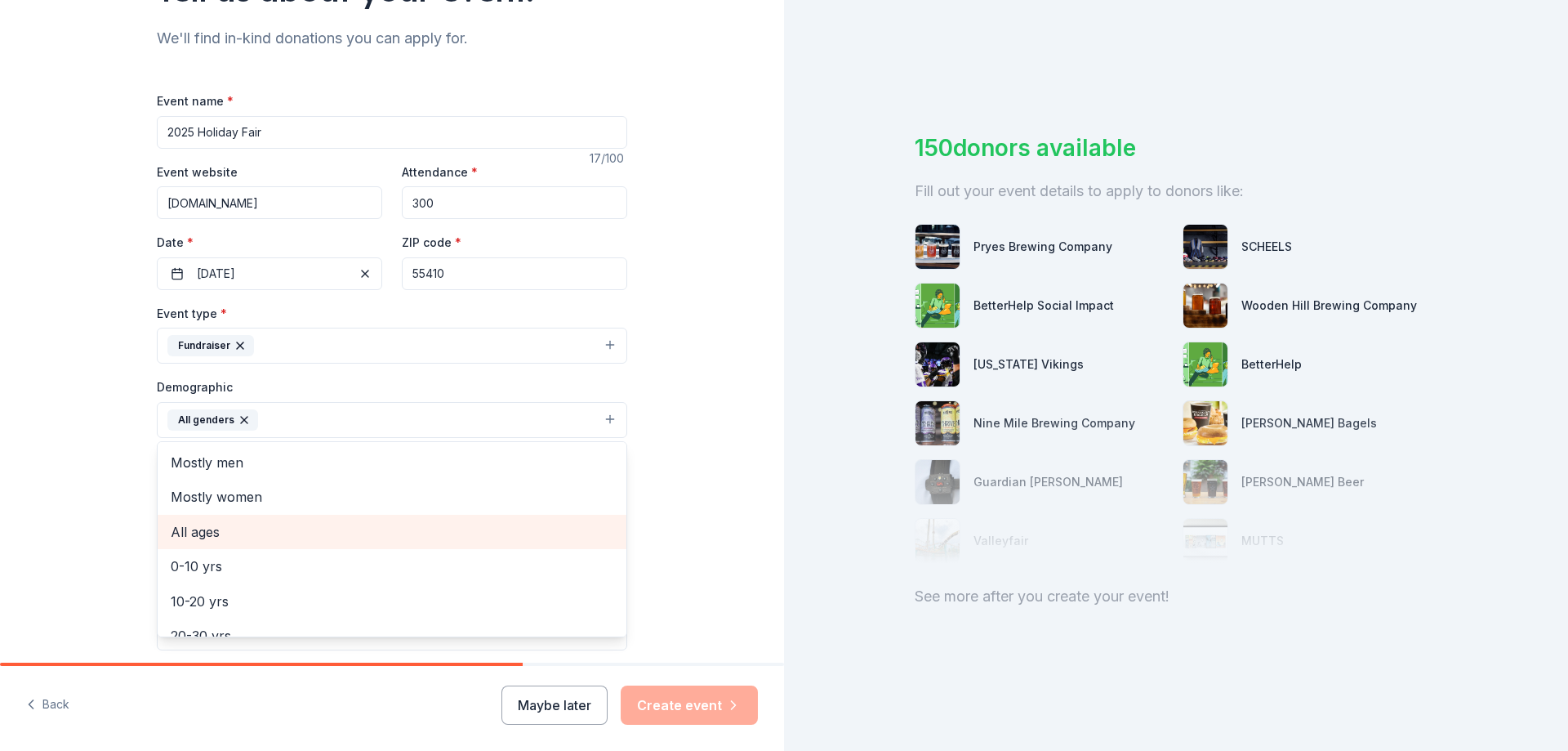
click at [227, 541] on span "All ages" at bounding box center [392, 531] width 442 height 21
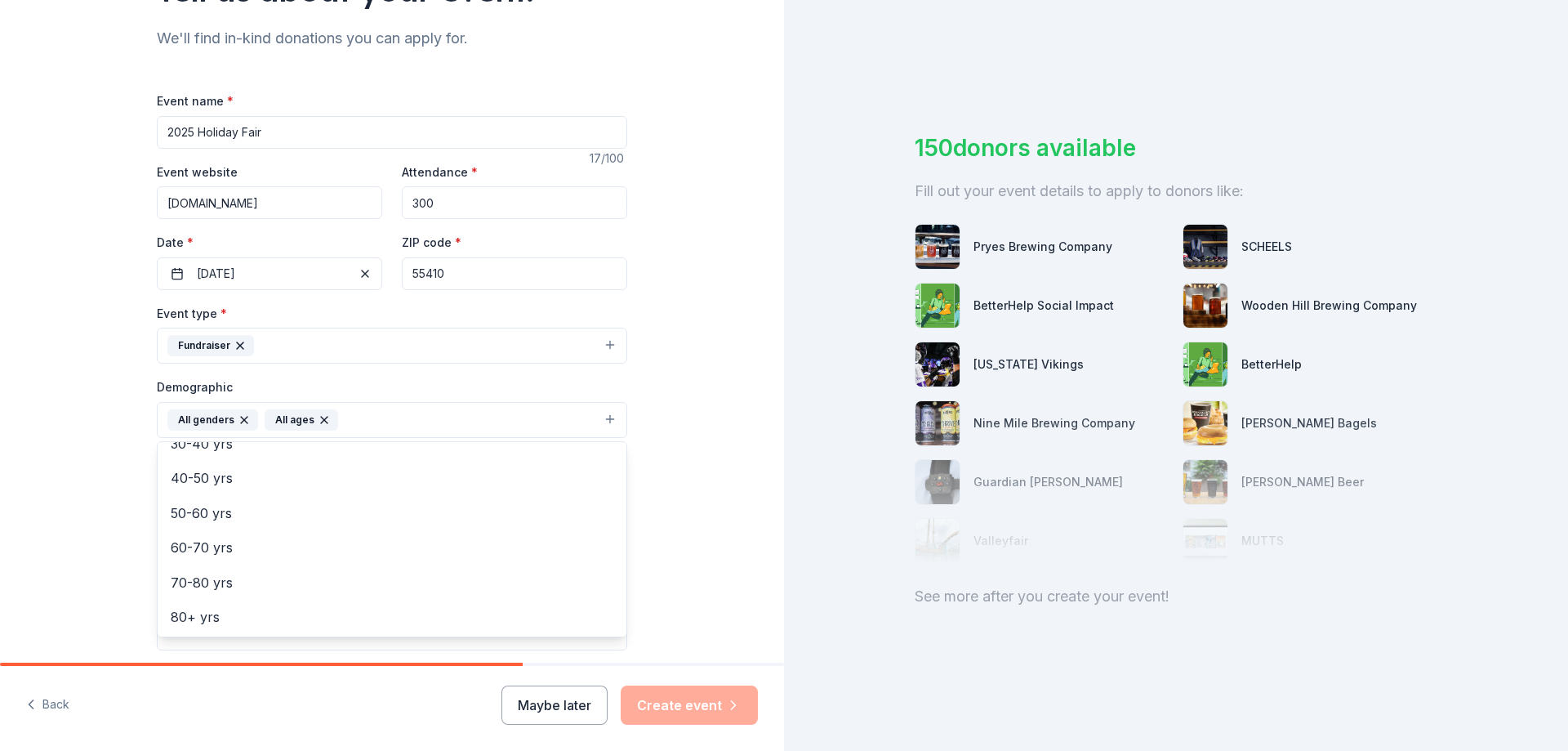
scroll to position [193, 0]
click at [686, 516] on div "Tell us about your event. We'll find in-kind donations you can apply for. Event…" at bounding box center [392, 382] width 784 height 1090
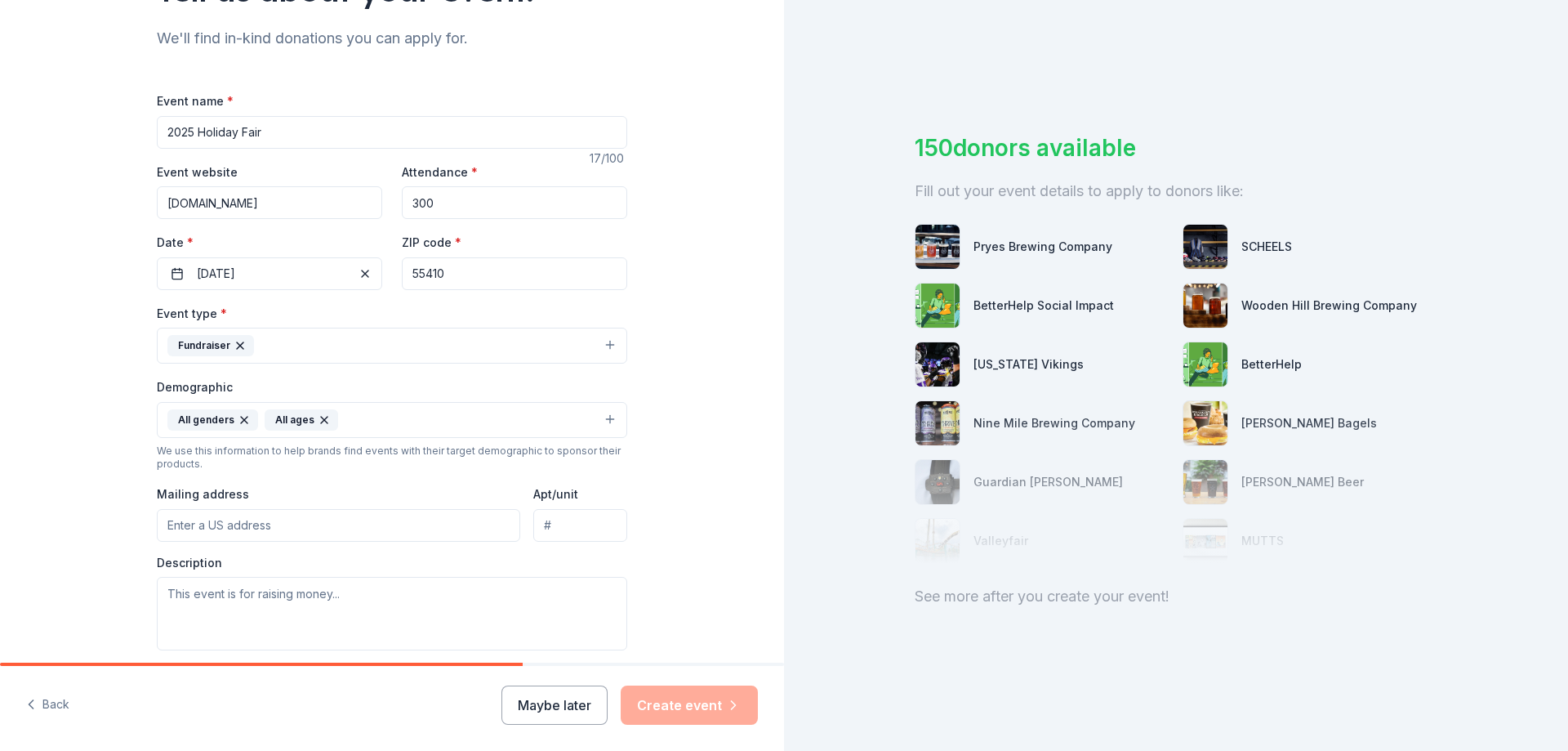
click at [288, 520] on input "Mailing address" at bounding box center [337, 524] width 363 height 33
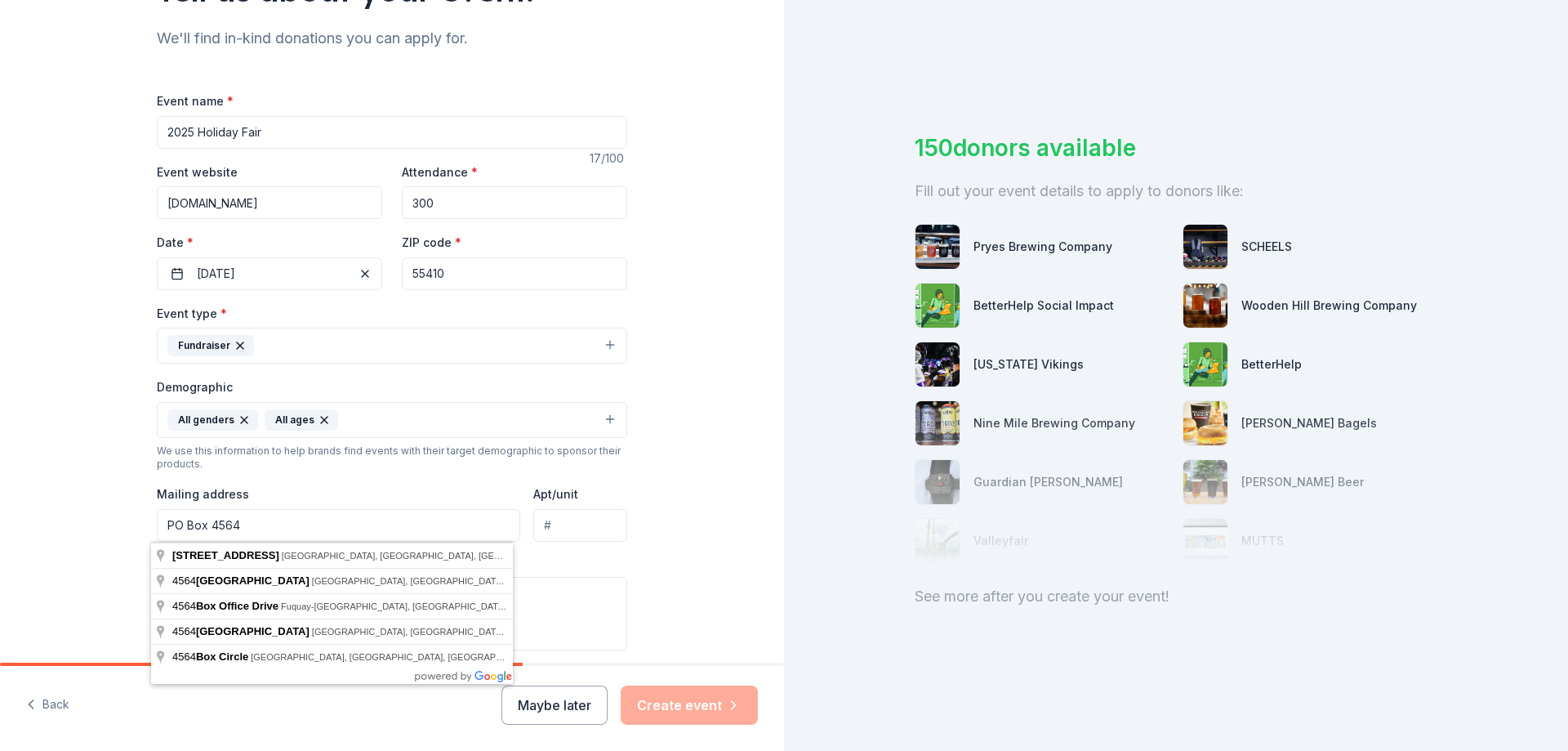
click at [296, 519] on input "PO Box 4564" at bounding box center [337, 524] width 363 height 33
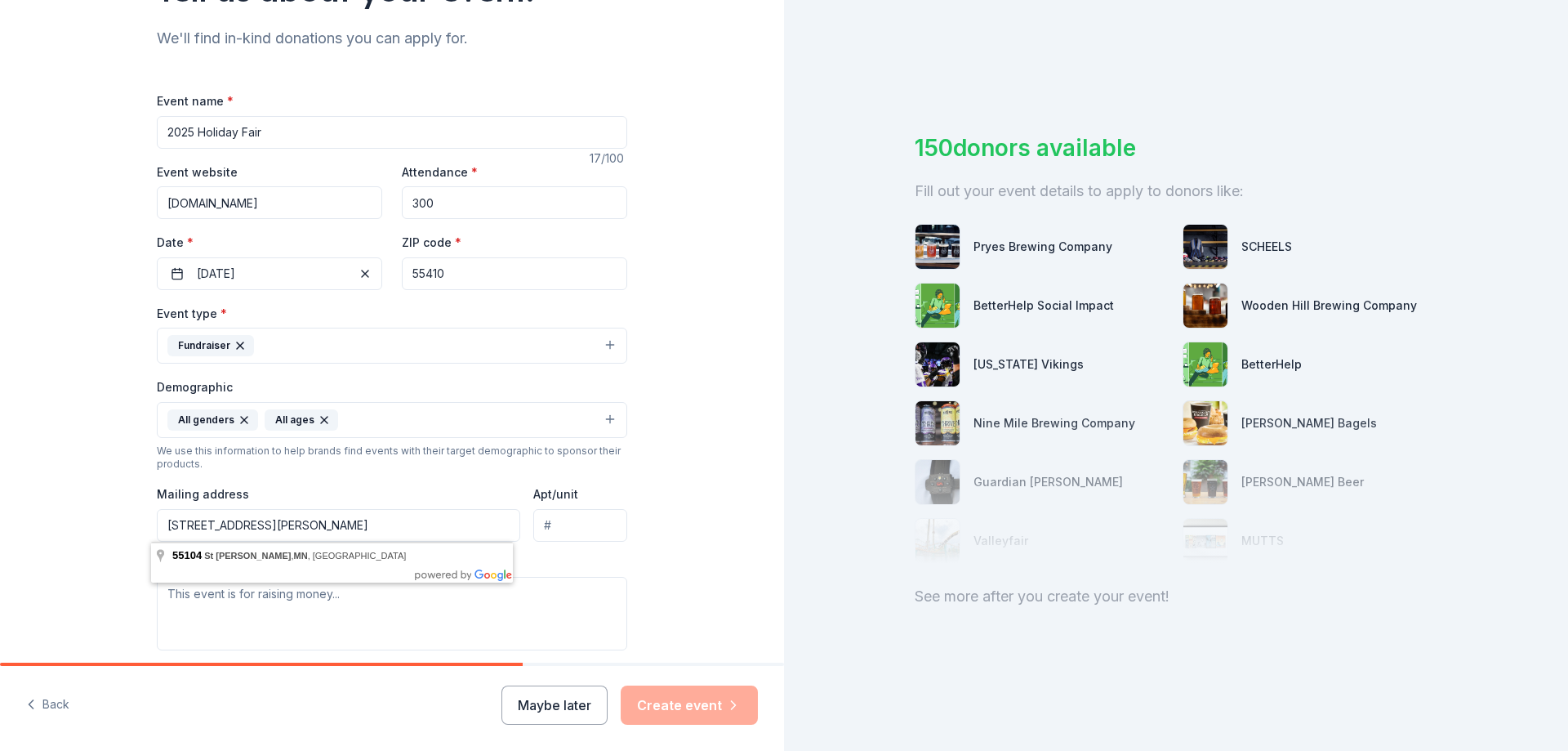
type input "PO Box 4564, St. Paul, MN 55104"
click at [677, 484] on div "Tell us about your event. We'll find in-kind donations you can apply for. Event…" at bounding box center [392, 382] width 784 height 1090
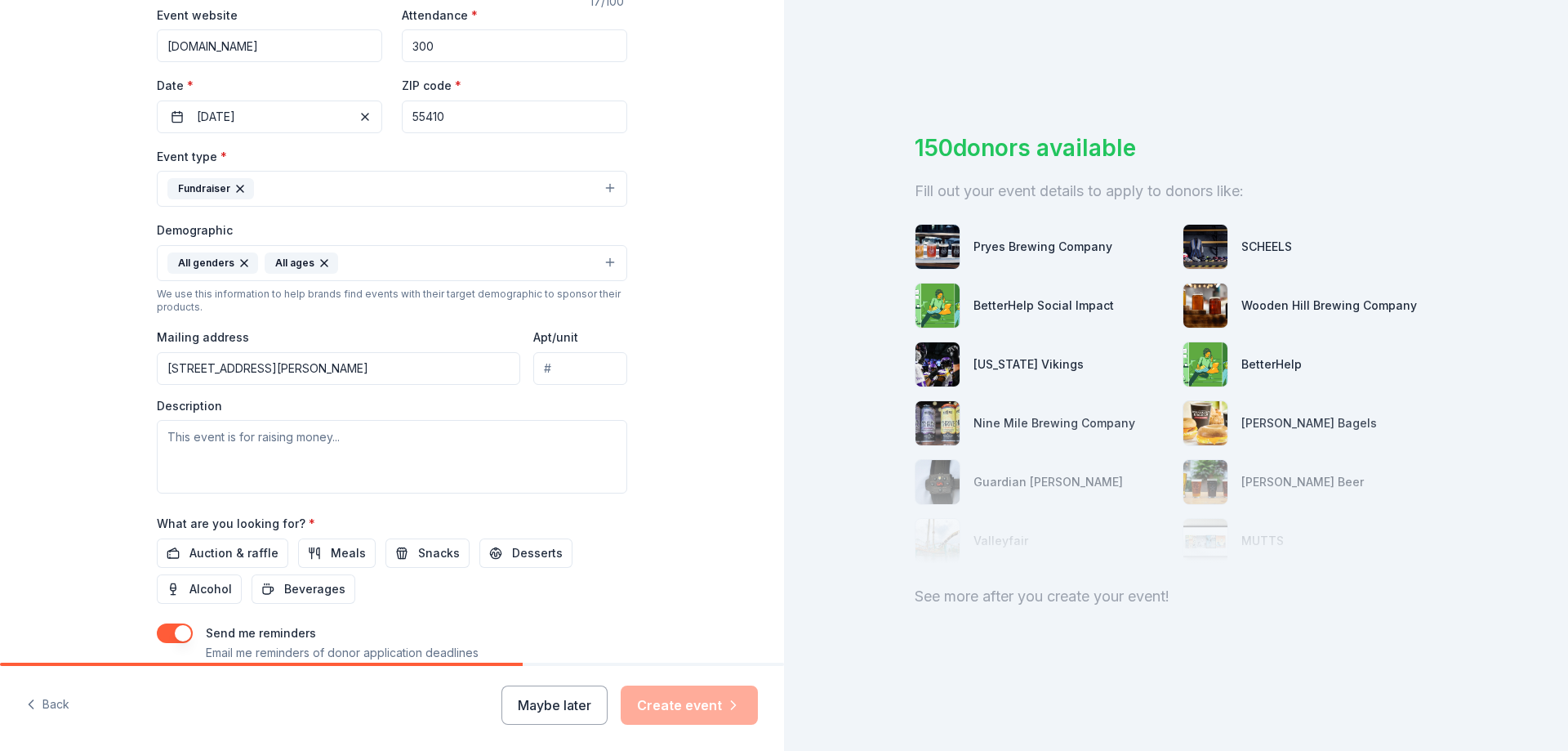
scroll to position [327, 0]
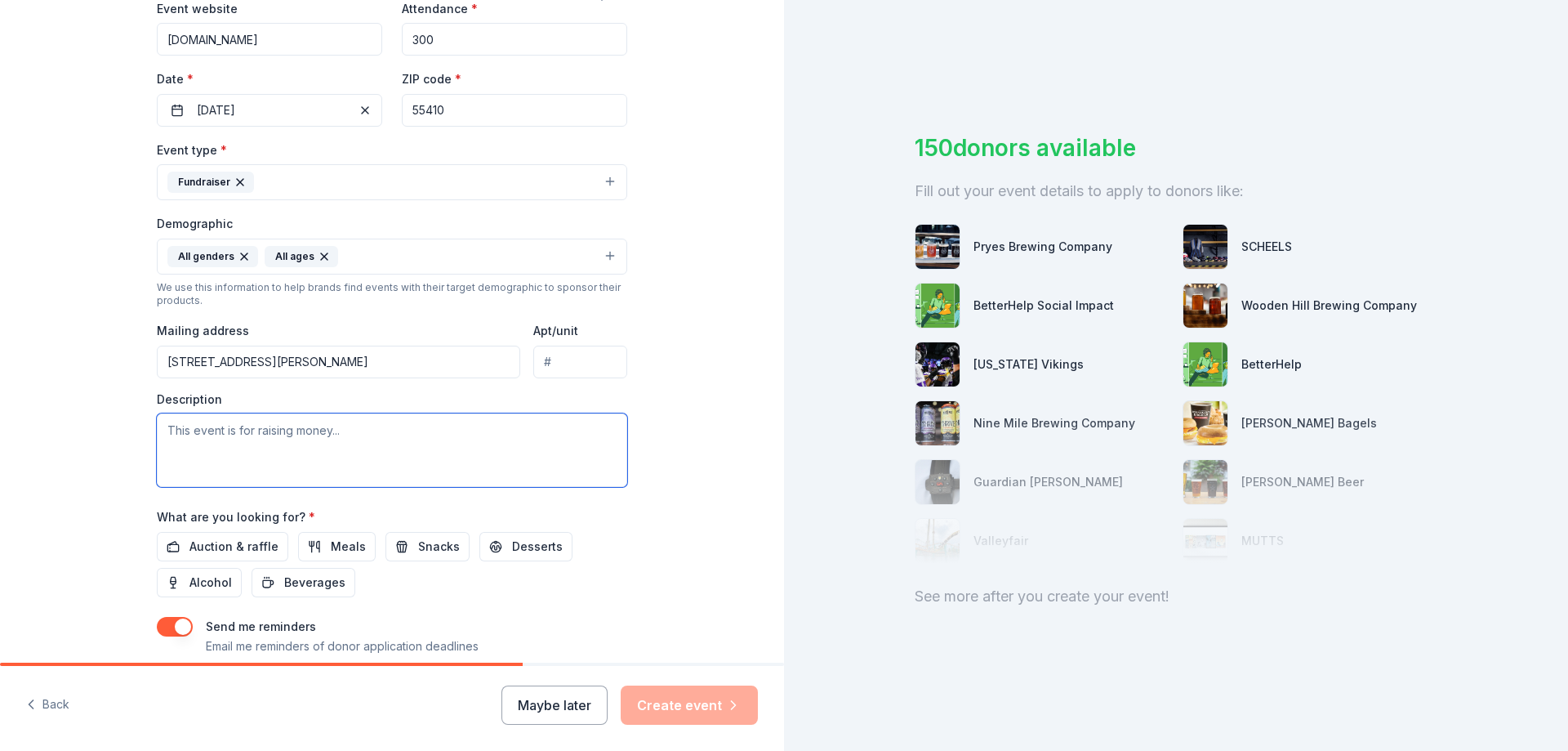
click at [379, 418] on textarea at bounding box center [391, 450] width 470 height 73
click at [358, 439] on textarea at bounding box center [391, 450] width 470 height 73
paste textarea "Friends for a Nonviolent World (FNVW) is a nonprofit organization whose mission…"
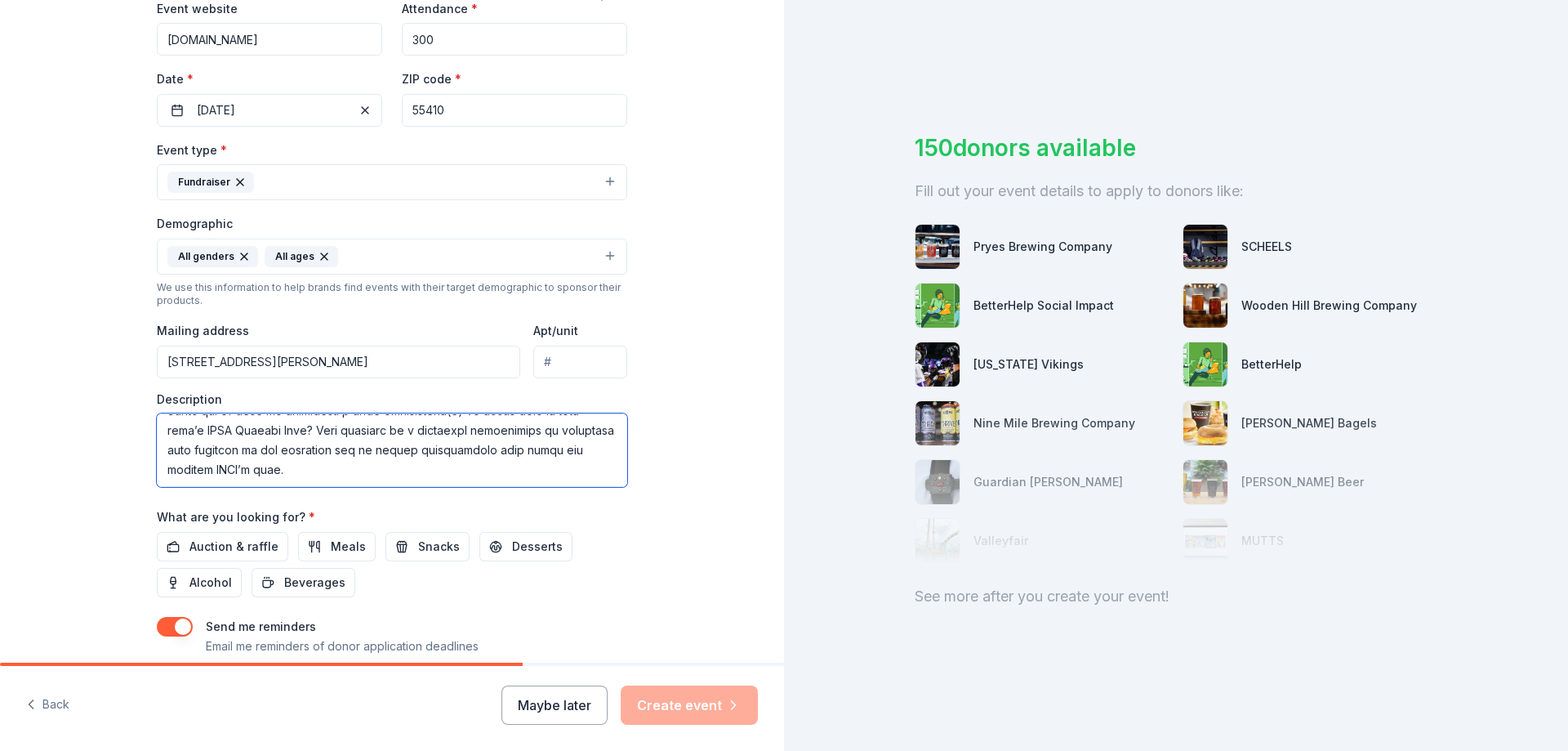
scroll to position [392, 0]
click at [572, 470] on textarea at bounding box center [391, 450] width 470 height 73
paste textarea "Thank you for considering this opportunity to contribute while promoting your w…"
click at [348, 475] on textarea at bounding box center [391, 450] width 470 height 73
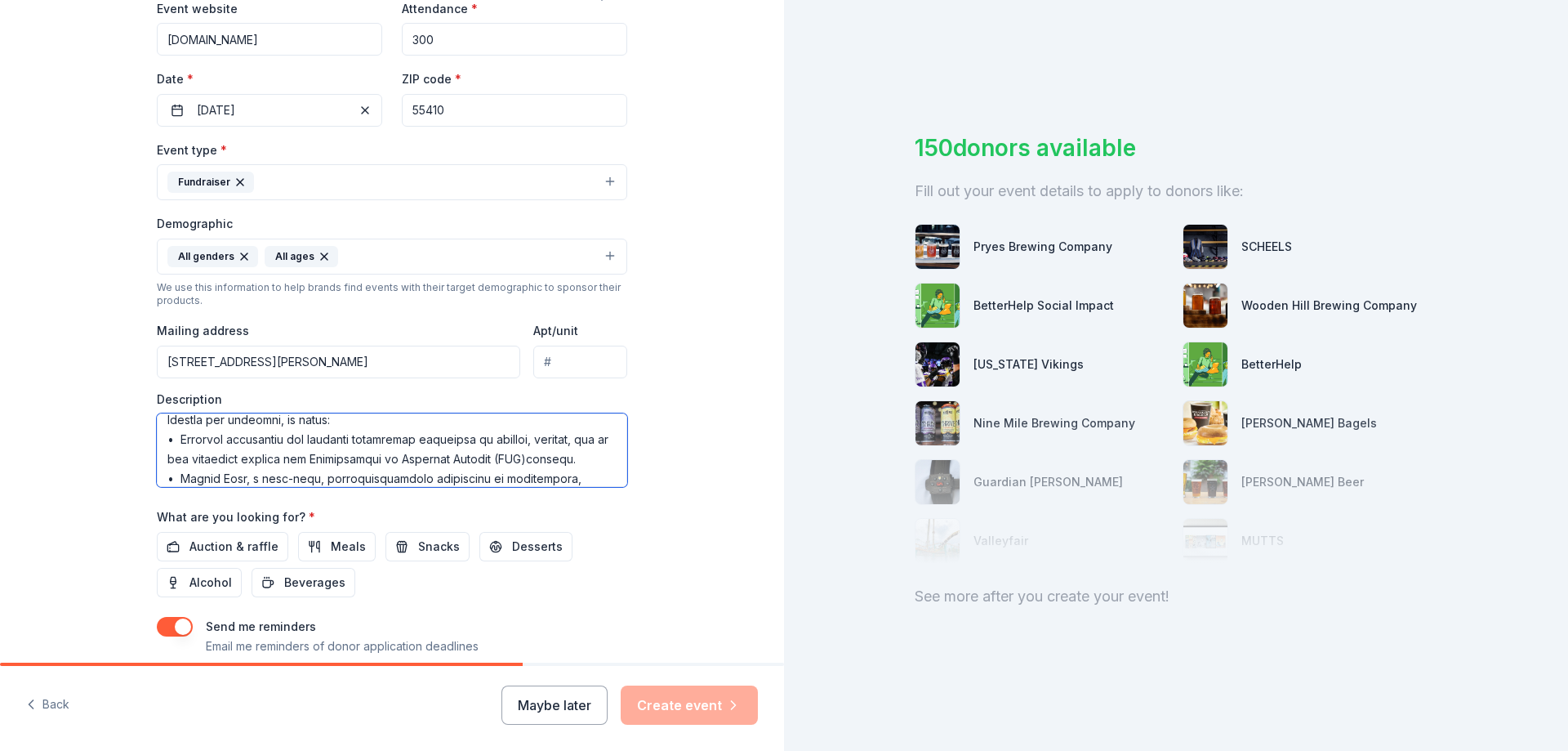
scroll to position [129, 0]
click at [192, 455] on textarea at bounding box center [391, 450] width 470 height 73
click at [218, 435] on textarea at bounding box center [391, 450] width 470 height 73
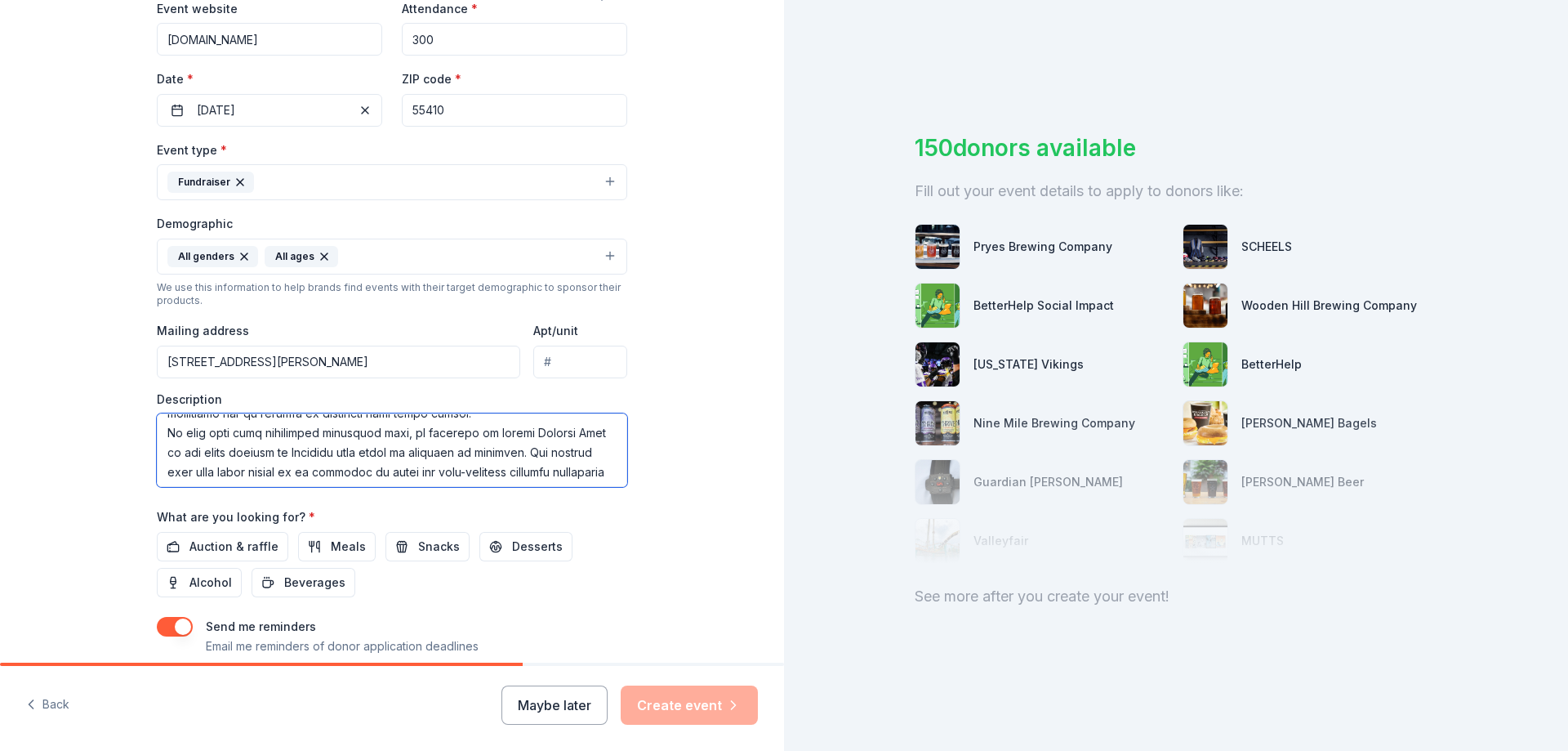
click at [541, 434] on textarea at bounding box center [391, 450] width 470 height 73
click at [471, 426] on textarea at bounding box center [391, 450] width 470 height 73
click at [252, 429] on textarea at bounding box center [391, 450] width 470 height 73
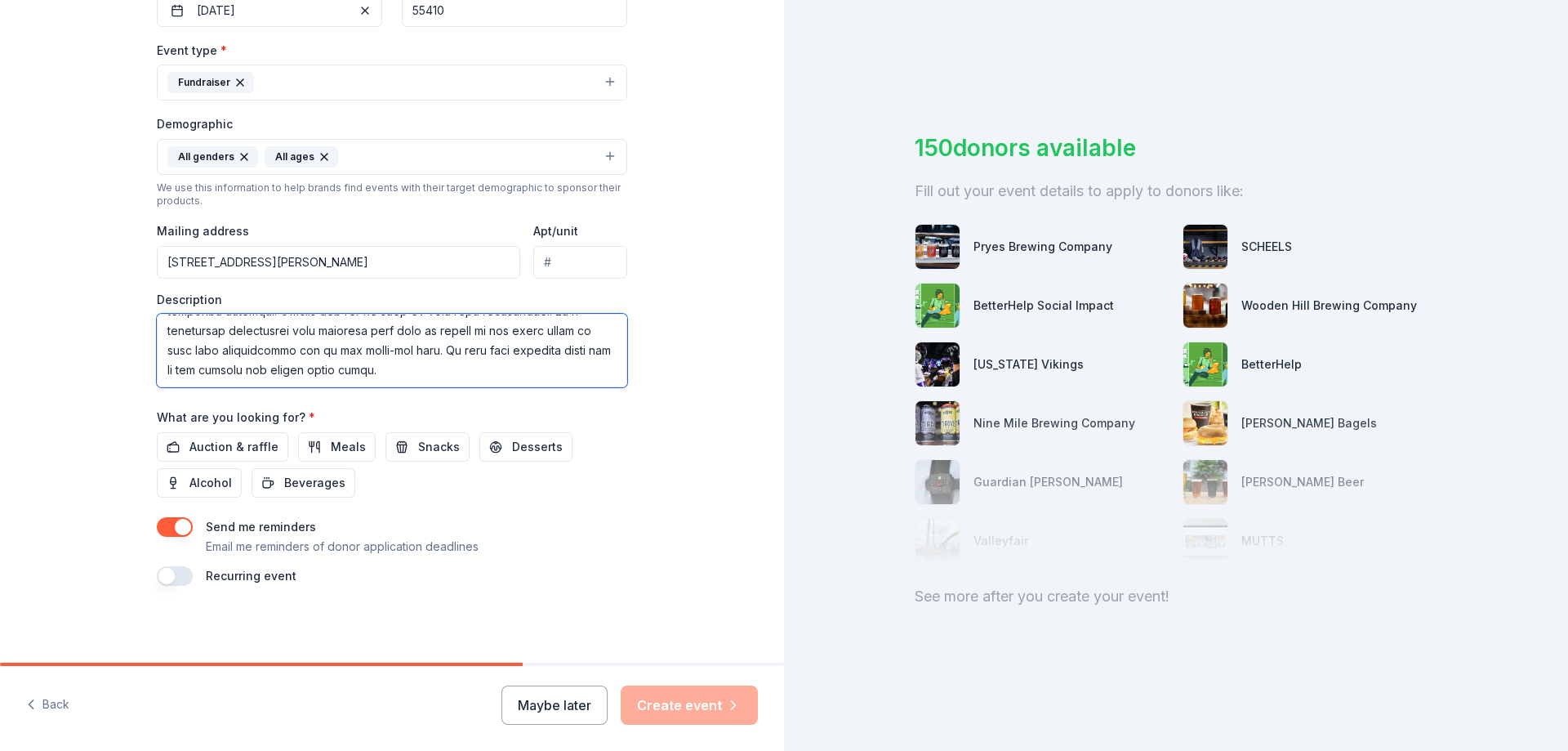
scroll to position [428, 0]
type textarea "Friends for a Nonviolent World (FNVW) is a nonprofit organization whose mission…"
click at [246, 448] on span "Auction & raffle" at bounding box center [233, 445] width 89 height 20
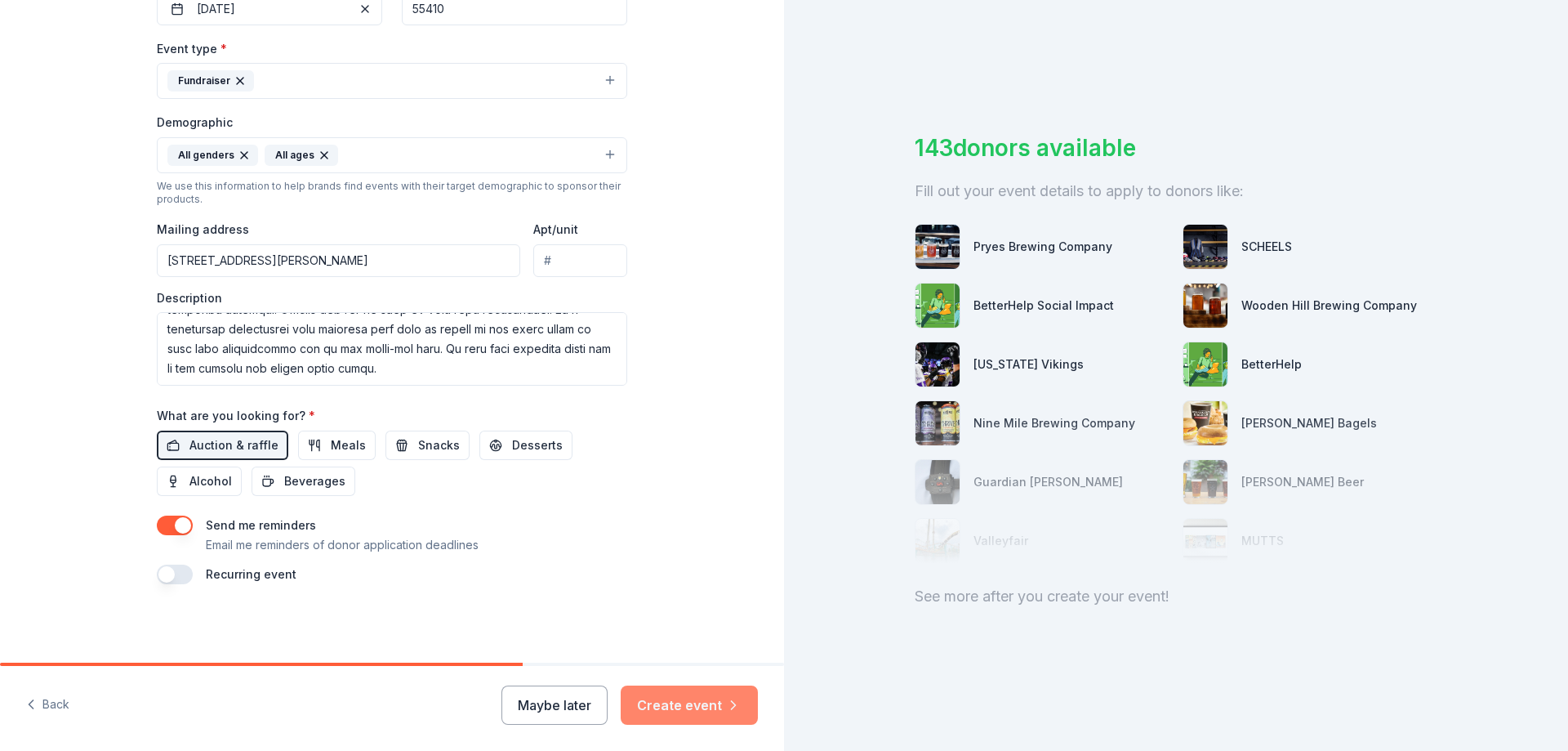
click at [693, 705] on button "Create event" at bounding box center [689, 705] width 138 height 40
